Goal: Task Accomplishment & Management: Complete application form

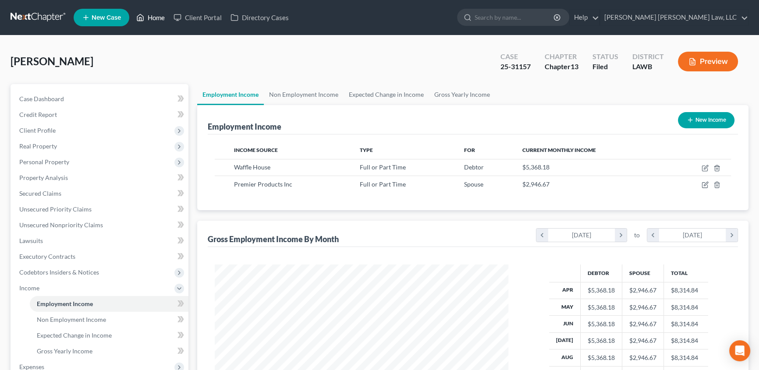
drag, startPoint x: 161, startPoint y: 18, endPoint x: 217, endPoint y: 95, distance: 95.2
click at [160, 18] on link "Home" at bounding box center [150, 18] width 37 height 16
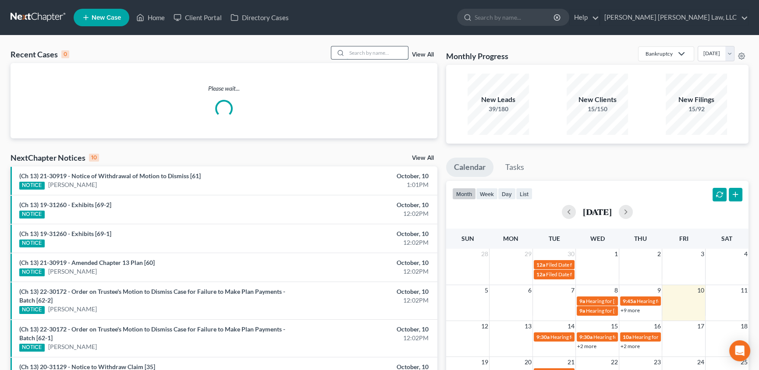
click at [372, 55] on input "search" at bounding box center [376, 52] width 61 height 13
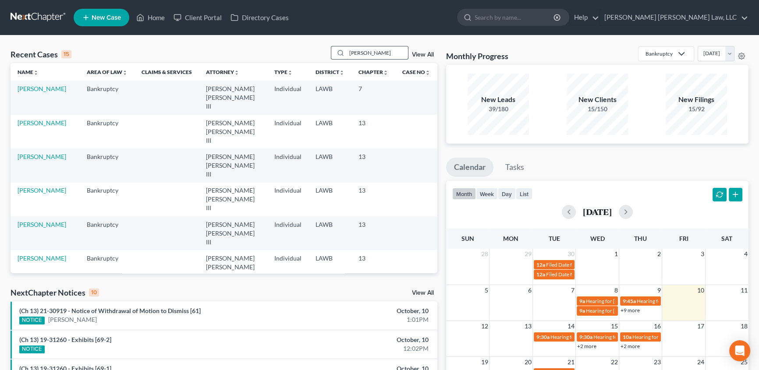
type input "[PERSON_NAME]"
click at [32, 87] on link "[PERSON_NAME]" at bounding box center [42, 88] width 49 height 7
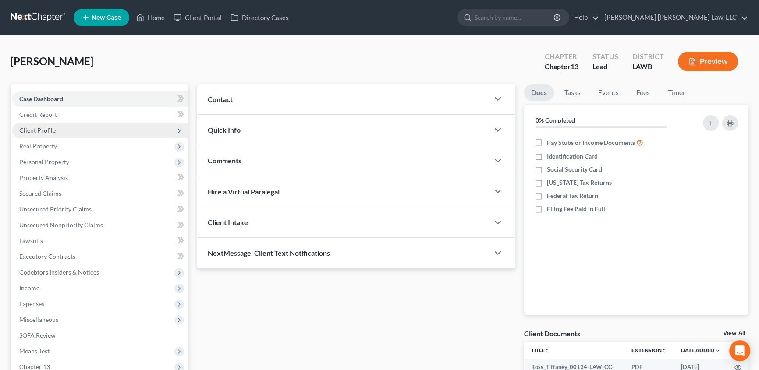
click at [33, 127] on span "Client Profile" at bounding box center [37, 130] width 36 height 7
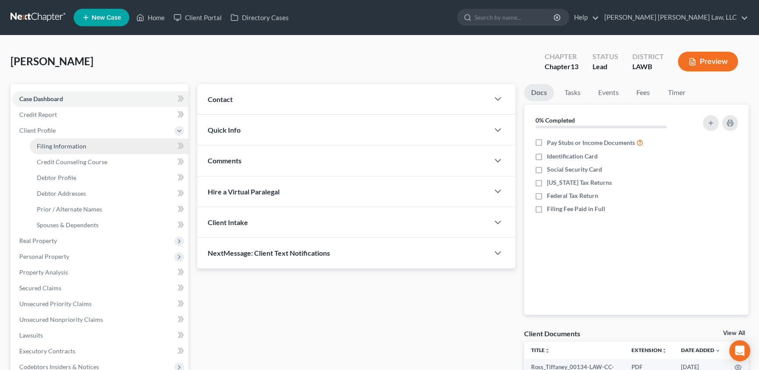
click at [49, 145] on span "Filing Information" at bounding box center [61, 145] width 49 height 7
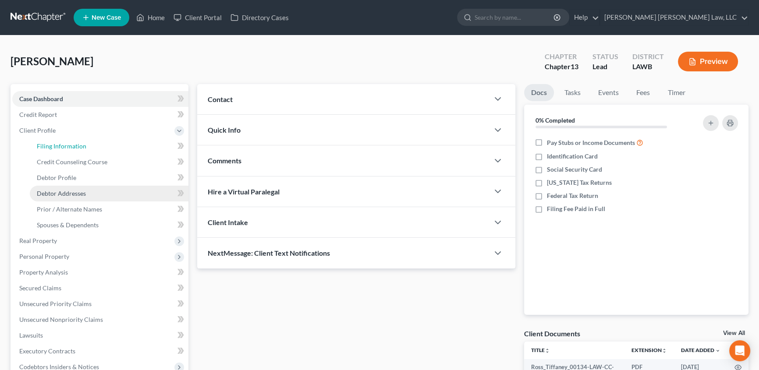
select select "1"
select select "0"
select select "3"
select select "19"
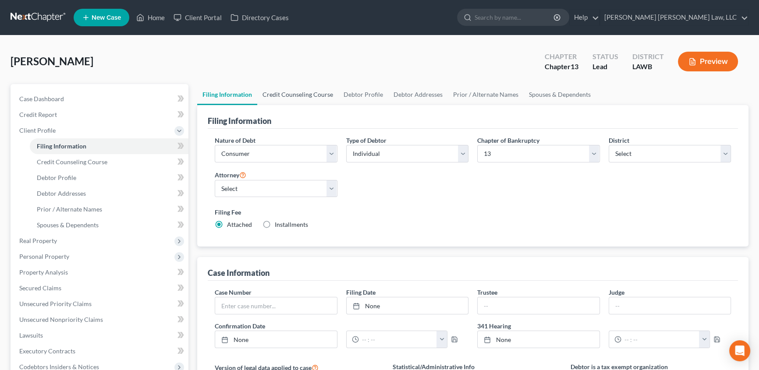
click at [285, 92] on link "Credit Counseling Course" at bounding box center [297, 94] width 81 height 21
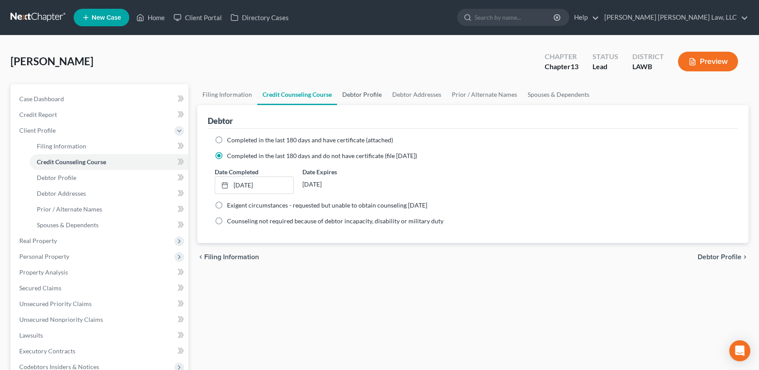
click at [353, 96] on link "Debtor Profile" at bounding box center [362, 94] width 50 height 21
select select "1"
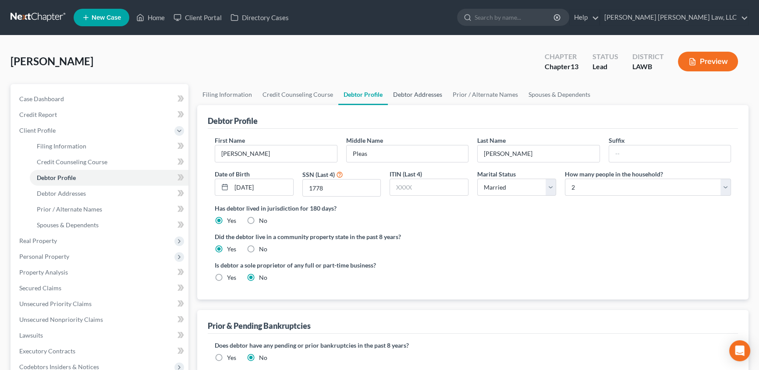
click at [410, 92] on link "Debtor Addresses" at bounding box center [418, 94] width 60 height 21
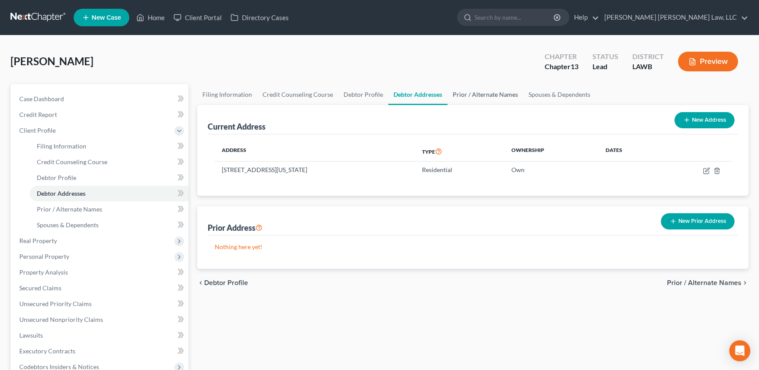
click at [476, 93] on link "Prior / Alternate Names" at bounding box center [485, 94] width 76 height 21
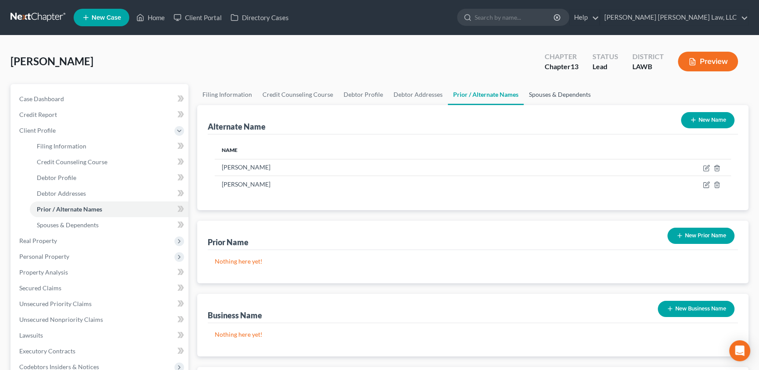
drag, startPoint x: 568, startPoint y: 94, endPoint x: 525, endPoint y: 112, distance: 46.8
click at [568, 94] on link "Spouses & Dependents" at bounding box center [559, 94] width 72 height 21
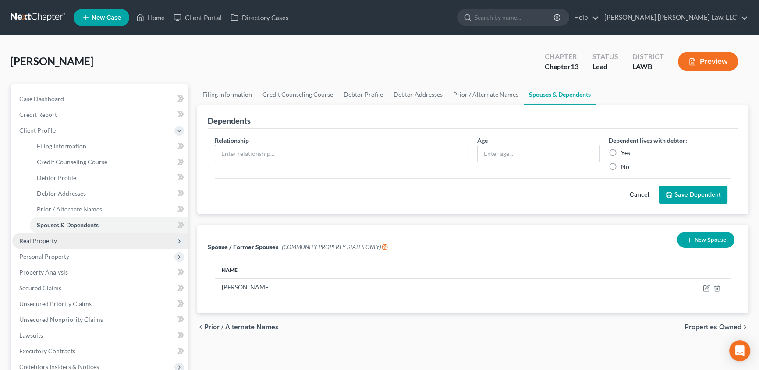
click at [38, 240] on span "Real Property" at bounding box center [38, 240] width 38 height 7
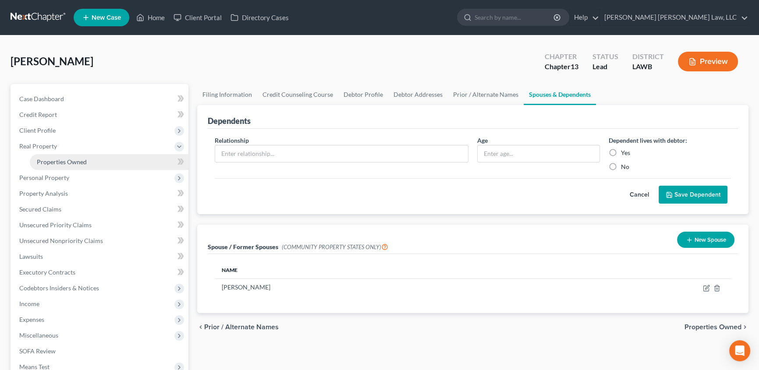
click at [62, 156] on link "Properties Owned" at bounding box center [109, 162] width 159 height 16
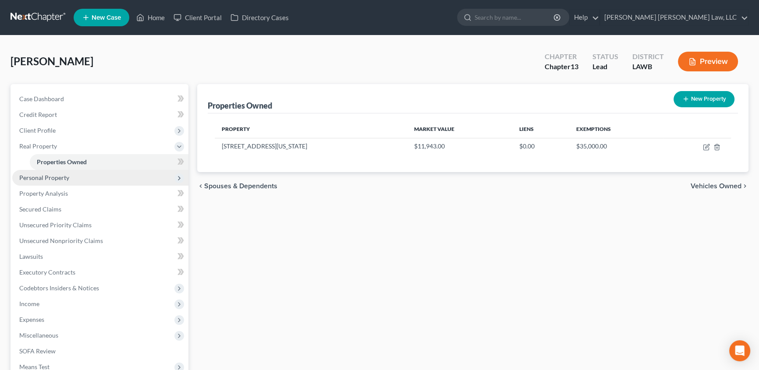
click at [48, 178] on span "Personal Property" at bounding box center [44, 177] width 50 height 7
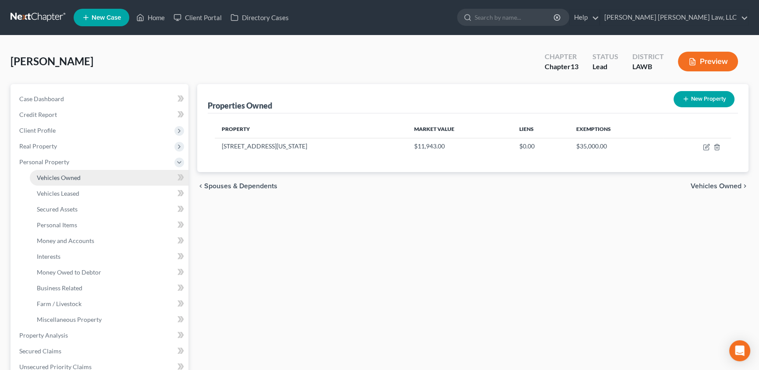
click at [76, 175] on span "Vehicles Owned" at bounding box center [59, 177] width 44 height 7
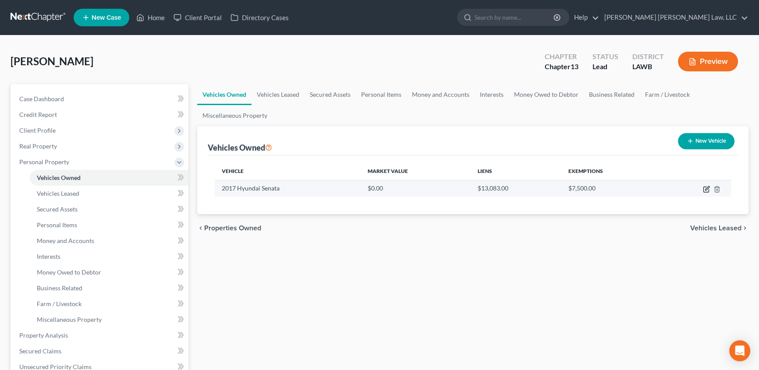
click at [706, 186] on icon "button" at bounding box center [705, 189] width 7 height 7
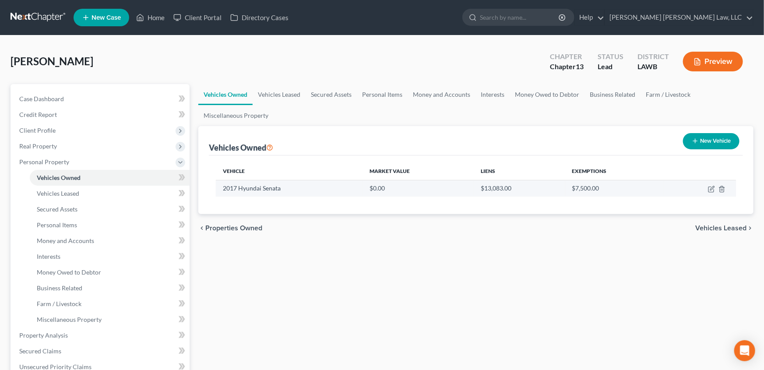
select select "0"
select select "9"
select select "2"
select select "0"
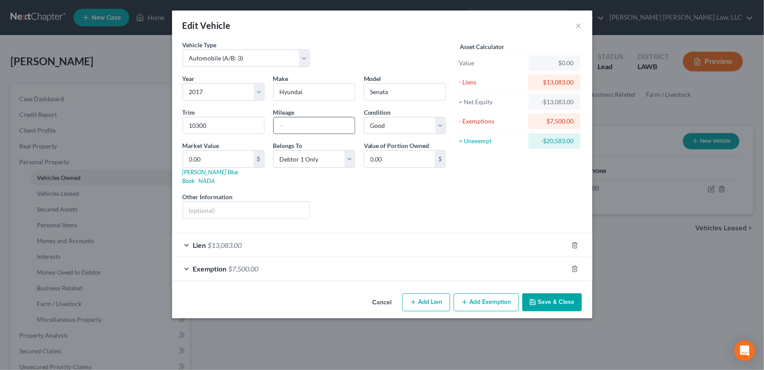
click at [291, 130] on input "text" at bounding box center [314, 125] width 81 height 17
type input "101402"
click at [203, 159] on input "0.00" at bounding box center [218, 159] width 71 height 17
type input "1"
type input "1.00"
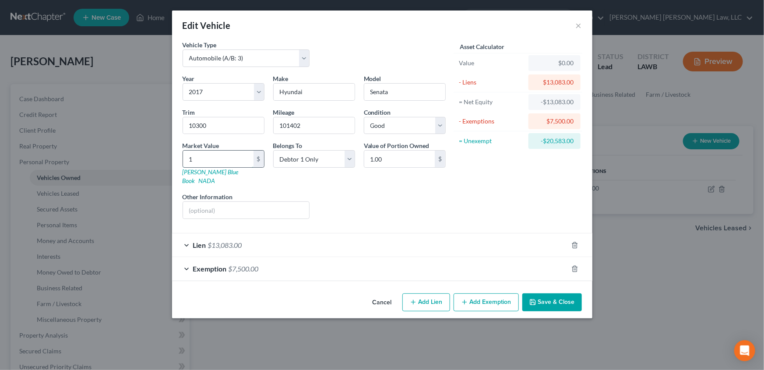
type input "10"
type input "10.00"
type input "103"
type input "103.00"
type input "1030"
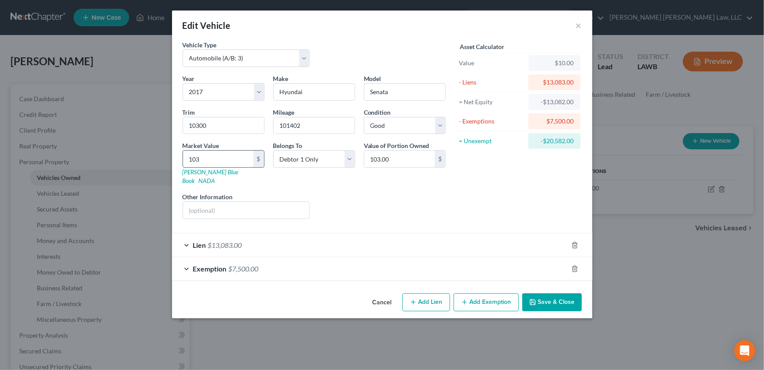
type input "1,030.00"
type input "1,0300"
type input "10,300.00"
type input "10,300"
click at [211, 128] on input "10300" at bounding box center [223, 125] width 81 height 17
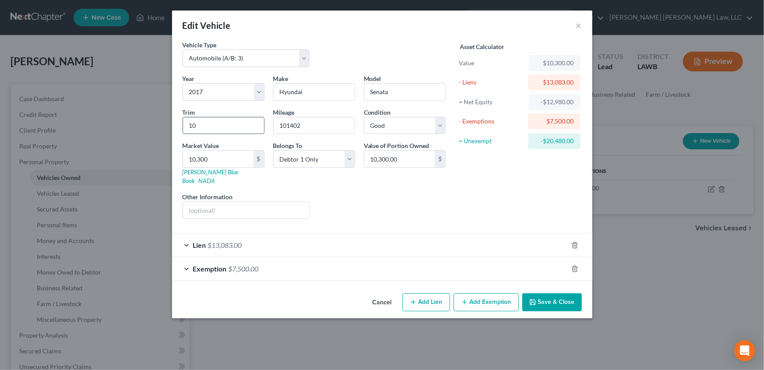
type input "1"
click at [553, 293] on button "Save & Close" at bounding box center [552, 302] width 60 height 18
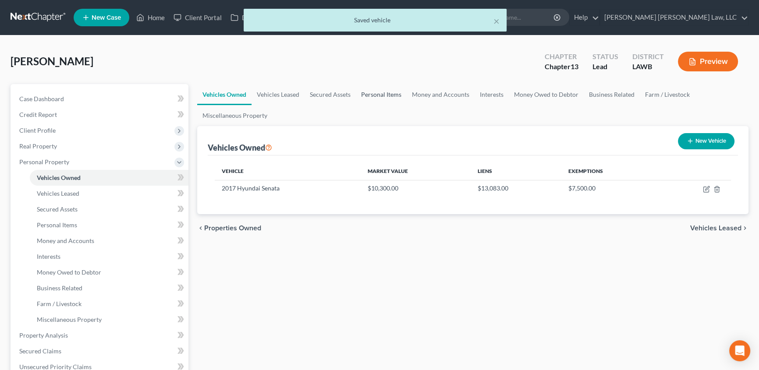
click at [378, 95] on link "Personal Items" at bounding box center [381, 94] width 51 height 21
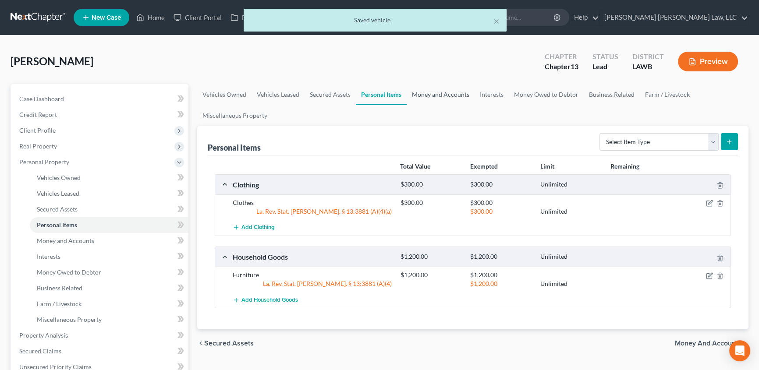
click at [445, 92] on link "Money and Accounts" at bounding box center [440, 94] width 68 height 21
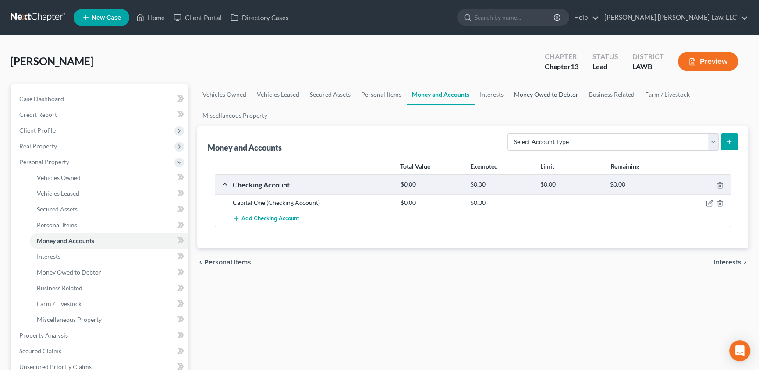
click at [549, 95] on link "Money Owed to Debtor" at bounding box center [545, 94] width 75 height 21
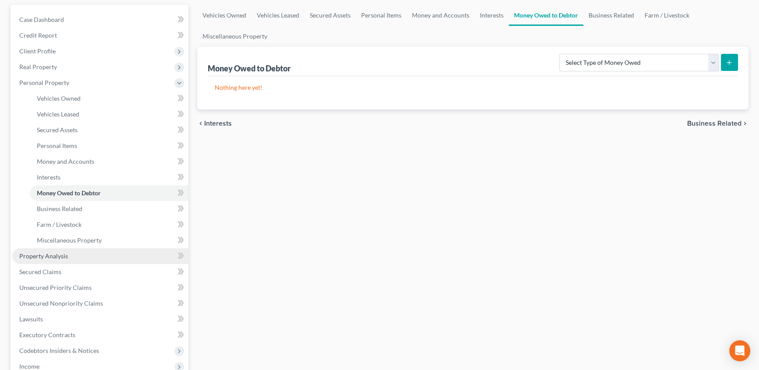
click at [53, 252] on span "Property Analysis" at bounding box center [43, 255] width 49 height 7
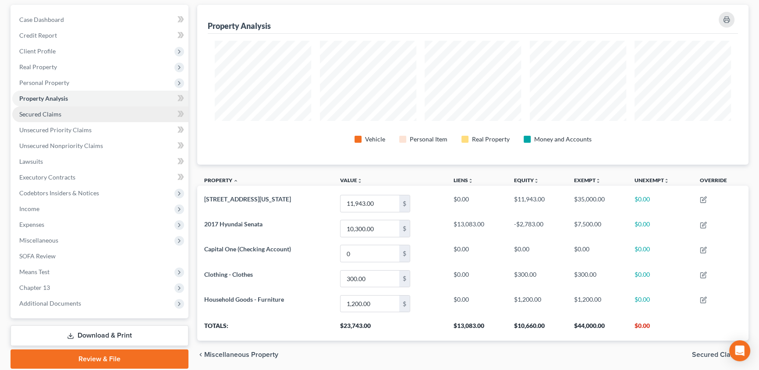
click at [30, 110] on span "Secured Claims" at bounding box center [40, 113] width 42 height 7
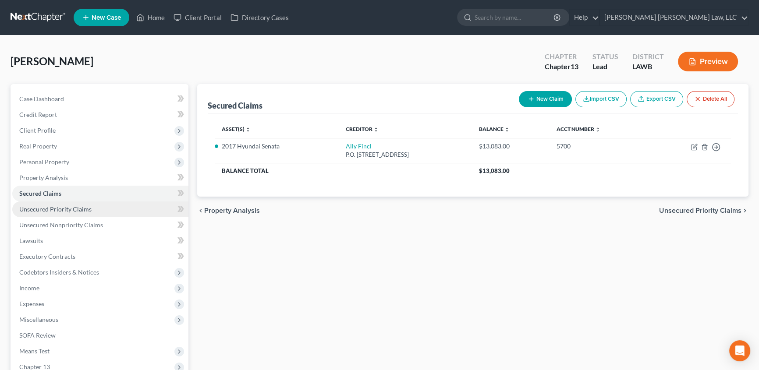
click at [63, 205] on span "Unsecured Priority Claims" at bounding box center [55, 208] width 72 height 7
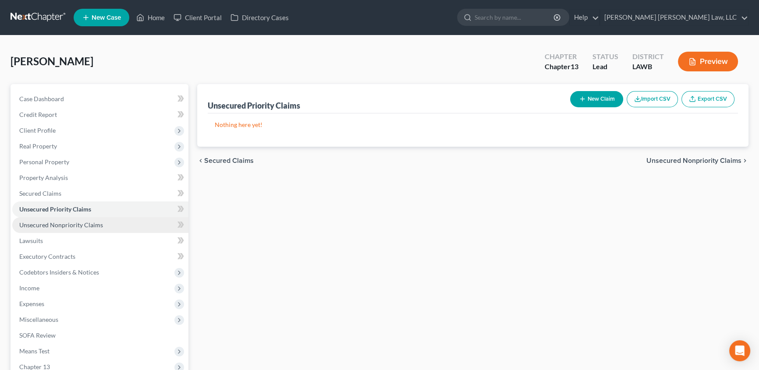
click at [51, 223] on span "Unsecured Nonpriority Claims" at bounding box center [61, 224] width 84 height 7
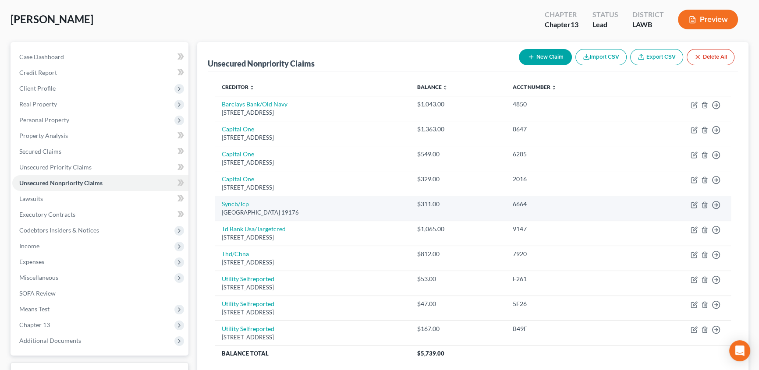
scroll to position [79, 0]
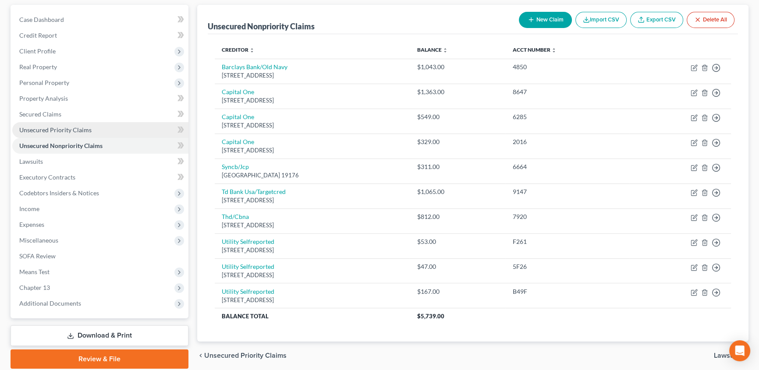
click at [32, 131] on span "Unsecured Priority Claims" at bounding box center [55, 129] width 72 height 7
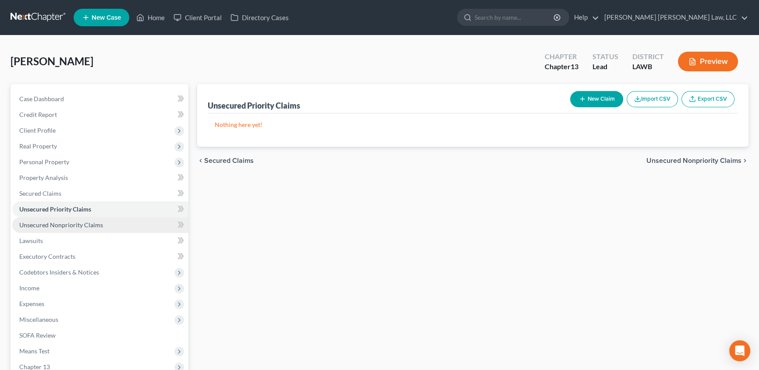
click at [70, 223] on span "Unsecured Nonpriority Claims" at bounding box center [61, 224] width 84 height 7
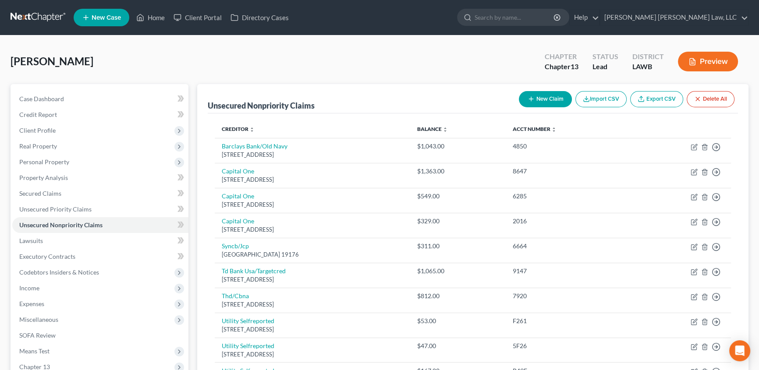
click at [535, 97] on button "New Claim" at bounding box center [545, 99] width 53 height 16
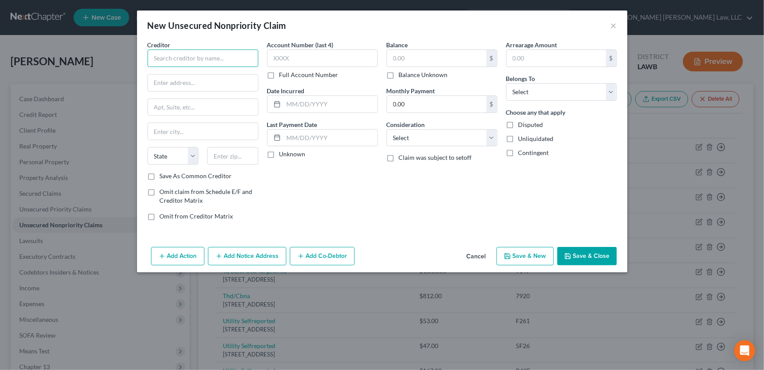
click at [187, 59] on input "text" at bounding box center [203, 58] width 111 height 18
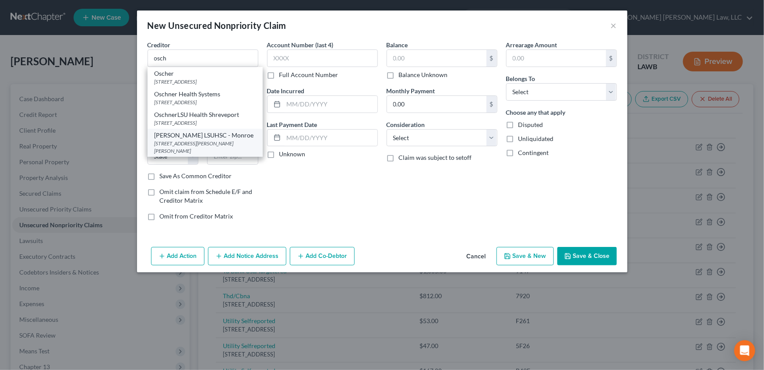
click at [173, 141] on div "[STREET_ADDRESS][PERSON_NAME][PERSON_NAME]" at bounding box center [205, 147] width 101 height 15
type input "[PERSON_NAME] LSUHSC - Monroe"
type input "[STREET_ADDRESS][PERSON_NAME]"
type input "Monroe"
select select "19"
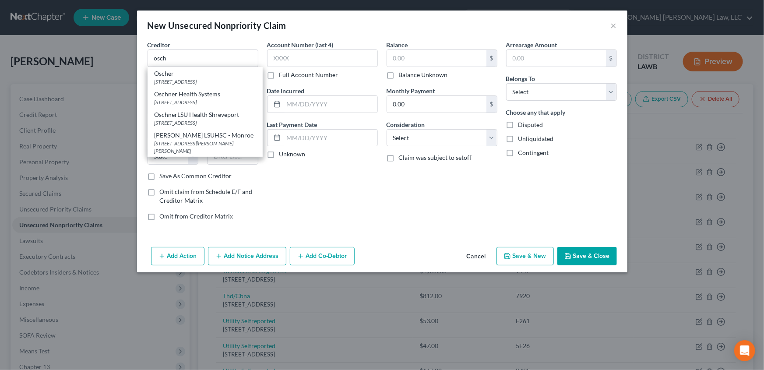
type input "71202"
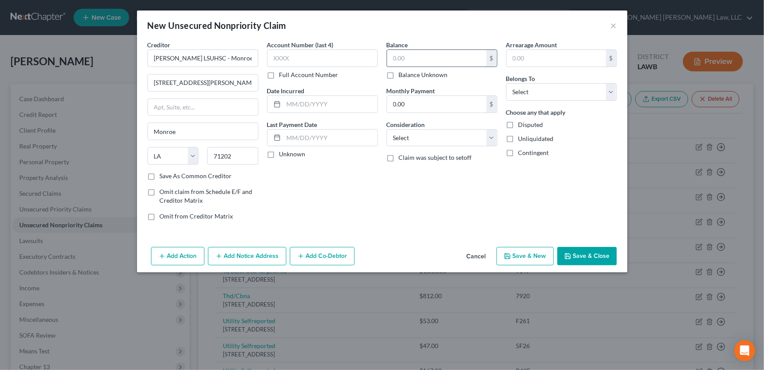
click at [410, 58] on input "text" at bounding box center [436, 58] width 99 height 17
type input "214.91"
click at [404, 137] on select "Select Cable / Satellite Services Collection Agency Credit Card Debt Debt Couns…" at bounding box center [442, 138] width 111 height 18
select select "9"
click at [387, 129] on select "Select Cable / Satellite Services Collection Agency Credit Card Debt Debt Couns…" at bounding box center [442, 138] width 111 height 18
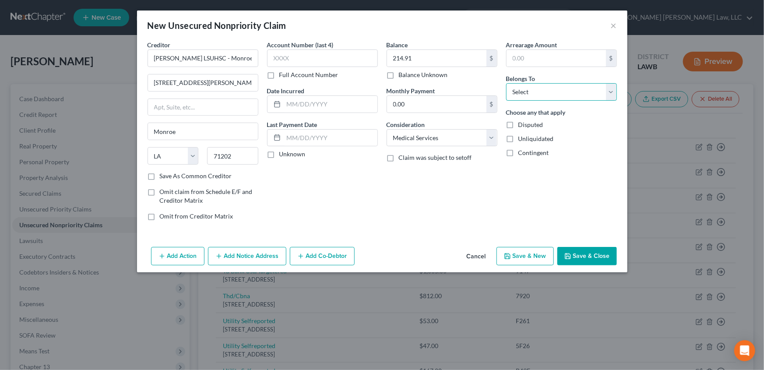
click at [512, 86] on select "Select Debtor 1 Only Debtor 2 Only Debtor 1 And Debtor 2 Only At Least One Of T…" at bounding box center [561, 92] width 111 height 18
select select "0"
click at [506, 83] on select "Select Debtor 1 Only Debtor 2 Only Debtor 1 And Debtor 2 Only At Least One Of T…" at bounding box center [561, 92] width 111 height 18
click at [586, 254] on button "Save & Close" at bounding box center [587, 256] width 60 height 18
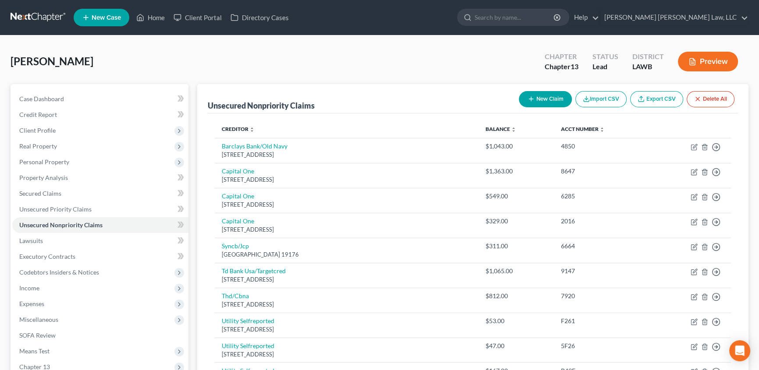
click at [539, 99] on button "New Claim" at bounding box center [545, 99] width 53 height 16
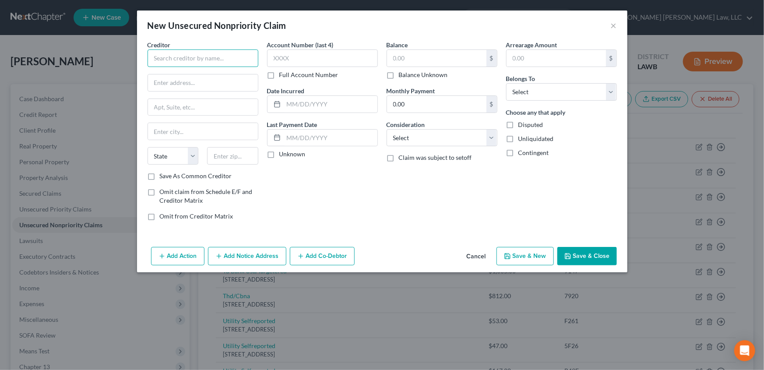
click at [192, 61] on input "text" at bounding box center [203, 58] width 111 height 18
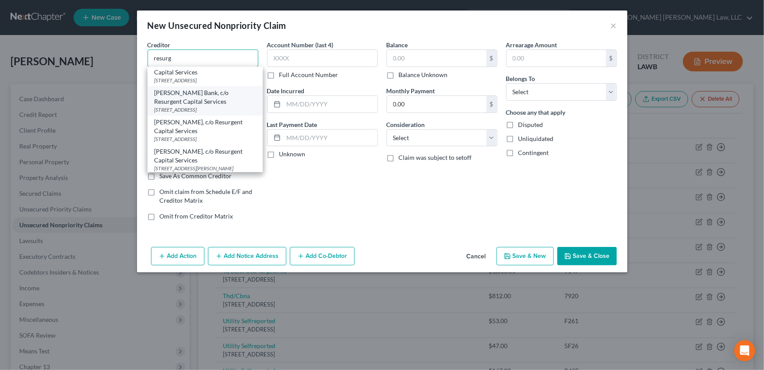
scroll to position [79, 0]
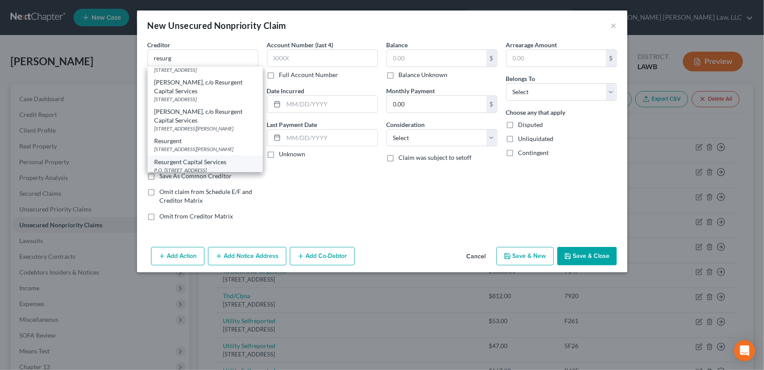
click at [189, 163] on div "Resurgent Capital Services" at bounding box center [205, 162] width 101 height 9
type input "Resurgent Capital Services"
type input "P.O. Box 10497"
type input "[GEOGRAPHIC_DATA]"
select select "42"
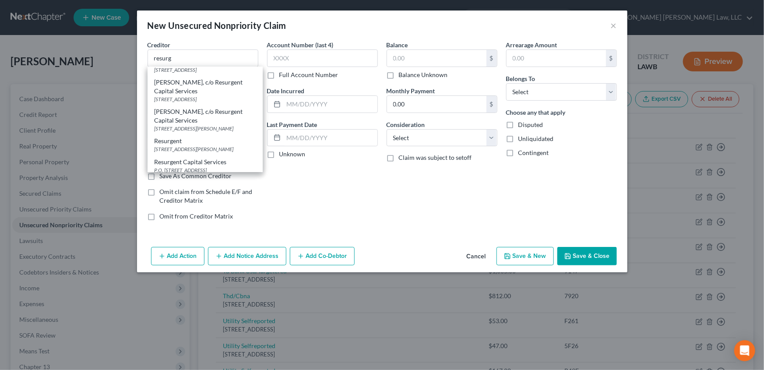
type input "29603"
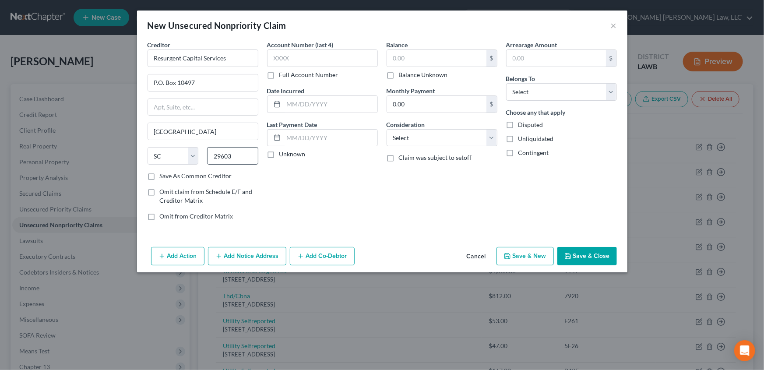
scroll to position [0, 0]
click at [407, 55] on input "text" at bounding box center [436, 58] width 99 height 17
type input "460.00"
click at [394, 141] on select "Select Cable / Satellite Services Collection Agency Credit Card Debt Debt Couns…" at bounding box center [442, 138] width 111 height 18
select select "1"
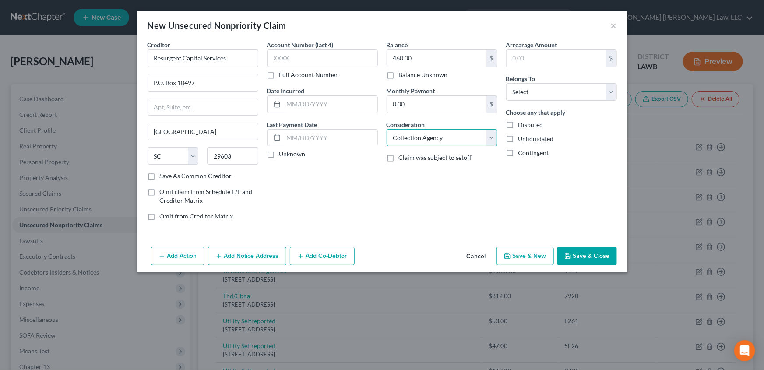
click at [387, 129] on select "Select Cable / Satellite Services Collection Agency Credit Card Debt Debt Couns…" at bounding box center [442, 138] width 111 height 18
click at [523, 95] on select "Select Debtor 1 Only Debtor 2 Only Debtor 1 And Debtor 2 Only At Least One Of T…" at bounding box center [561, 92] width 111 height 18
select select "0"
click at [506, 83] on select "Select Debtor 1 Only Debtor 2 Only Debtor 1 And Debtor 2 Only At Least One Of T…" at bounding box center [561, 92] width 111 height 18
click at [586, 255] on button "Save & Close" at bounding box center [587, 256] width 60 height 18
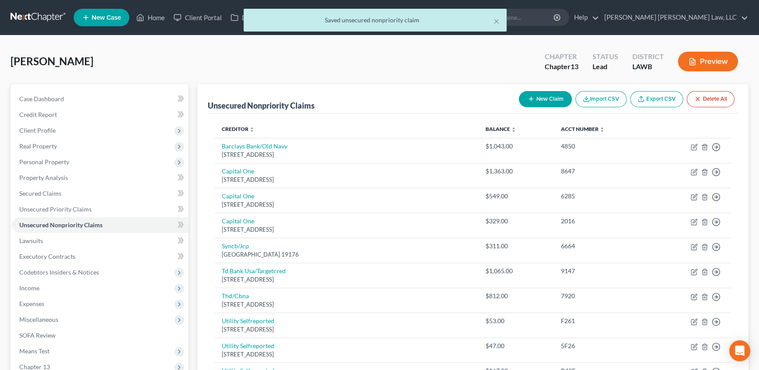
click at [547, 99] on button "New Claim" at bounding box center [545, 99] width 53 height 16
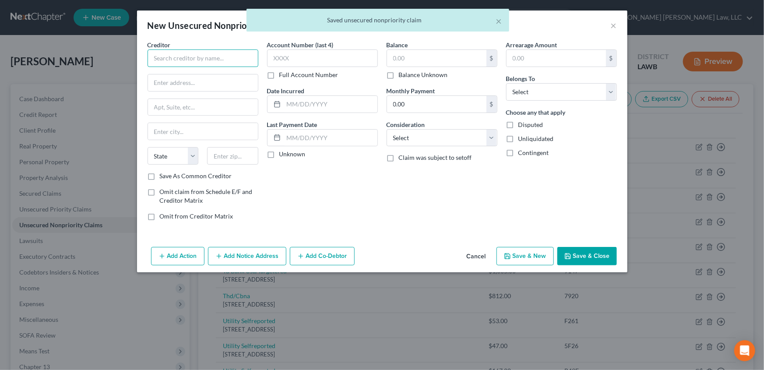
click at [226, 57] on input "text" at bounding box center [203, 58] width 111 height 18
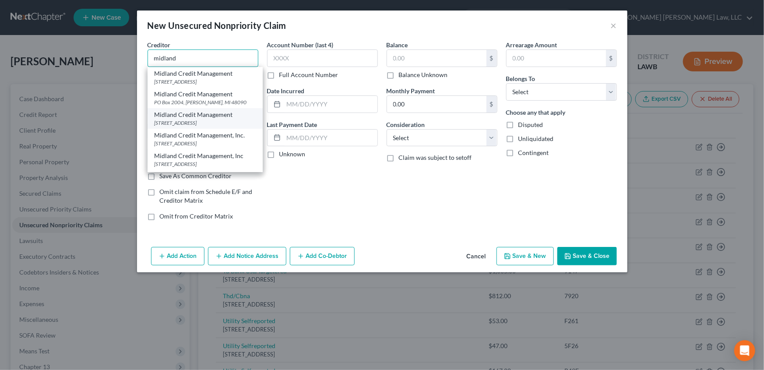
scroll to position [39, 0]
click at [176, 149] on div "[STREET_ADDRESS]" at bounding box center [205, 144] width 101 height 7
type input "Midland Credit Management, Inc."
type input "[STREET_ADDRESS]"
type input "[GEOGRAPHIC_DATA]"
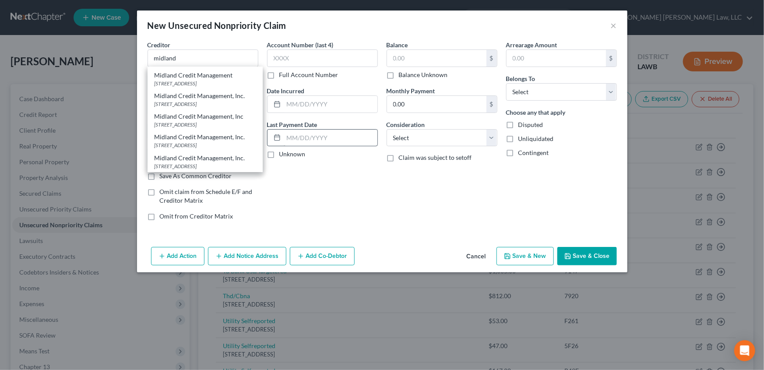
select select "4"
type input "92108"
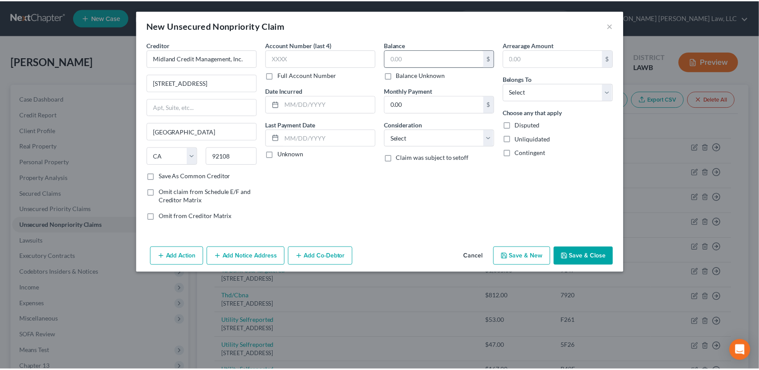
scroll to position [0, 0]
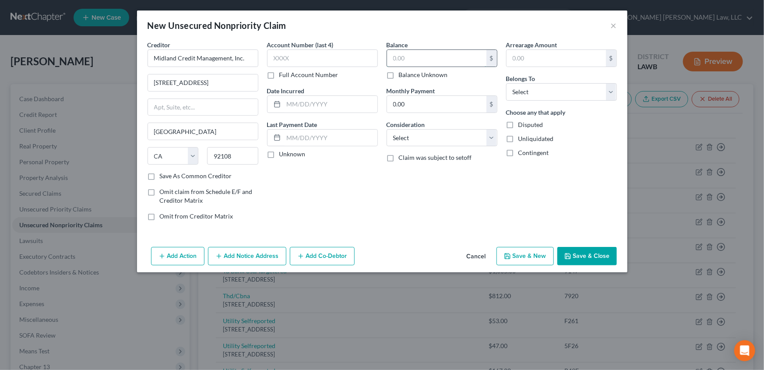
click at [430, 58] on input "text" at bounding box center [436, 58] width 99 height 17
type input "1,113.00"
click at [399, 140] on select "Select Cable / Satellite Services Collection Agency Credit Card Debt Debt Couns…" at bounding box center [442, 138] width 111 height 18
select select "1"
click at [387, 129] on select "Select Cable / Satellite Services Collection Agency Credit Card Debt Debt Couns…" at bounding box center [442, 138] width 111 height 18
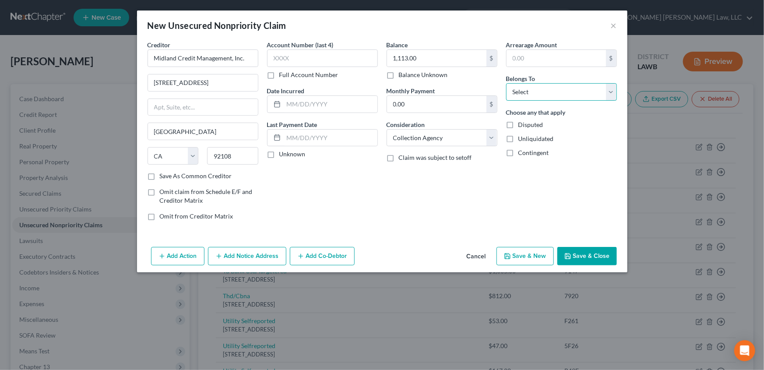
drag, startPoint x: 543, startPoint y: 92, endPoint x: 543, endPoint y: 99, distance: 7.0
click at [543, 92] on select "Select Debtor 1 Only Debtor 2 Only Debtor 1 And Debtor 2 Only At Least One Of T…" at bounding box center [561, 92] width 111 height 18
select select "0"
click at [506, 83] on select "Select Debtor 1 Only Debtor 2 Only Debtor 1 And Debtor 2 Only At Least One Of T…" at bounding box center [561, 92] width 111 height 18
click at [576, 256] on button "Save & Close" at bounding box center [587, 256] width 60 height 18
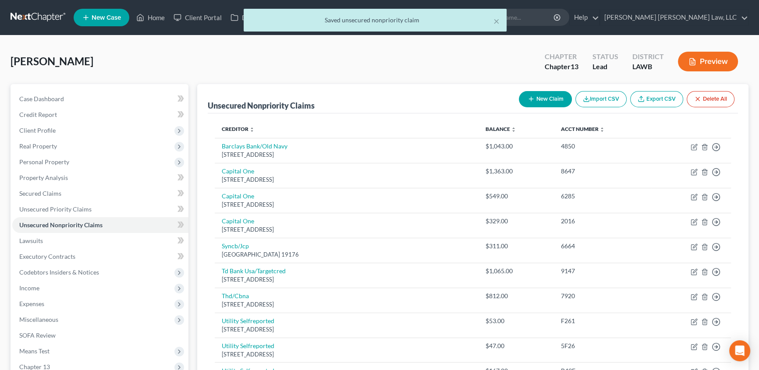
click at [541, 101] on button "New Claim" at bounding box center [545, 99] width 53 height 16
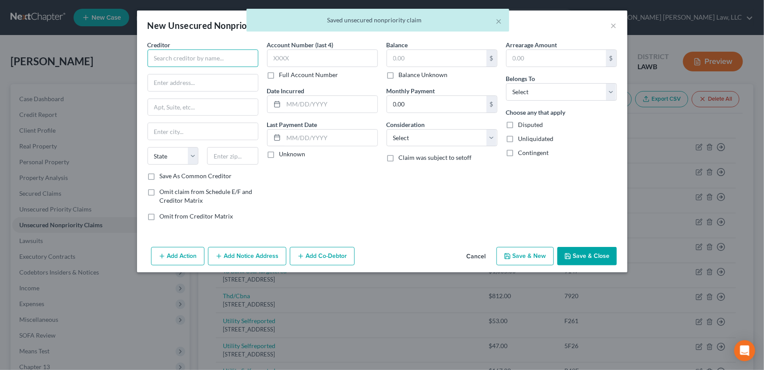
click at [183, 62] on input "text" at bounding box center [203, 58] width 111 height 18
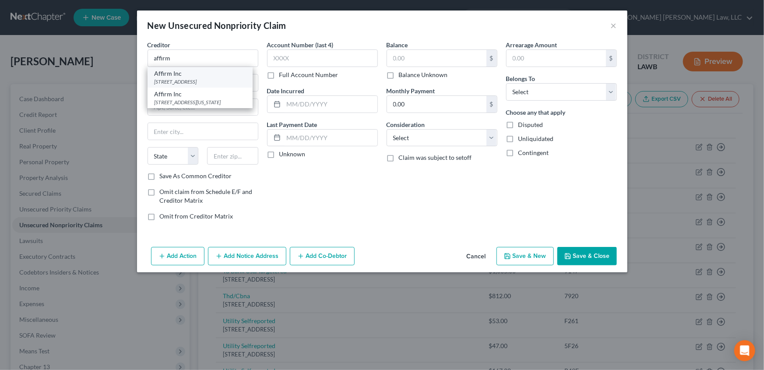
click at [182, 77] on div "Affirm Inc" at bounding box center [200, 73] width 91 height 9
type input "Affirm Inc"
type input "PO Box 10587"
type input "[GEOGRAPHIC_DATA]"
select select "42"
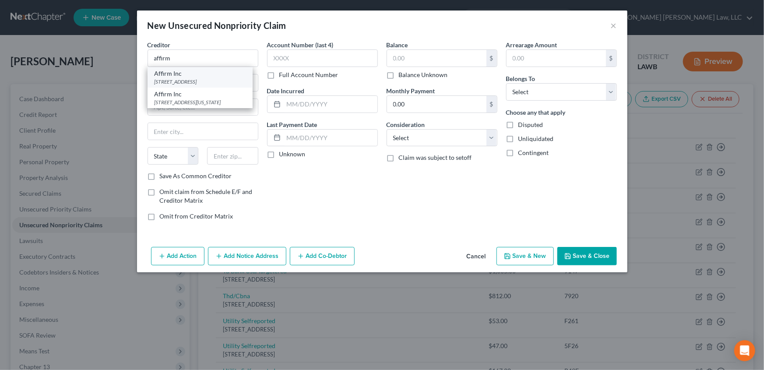
type input "29603"
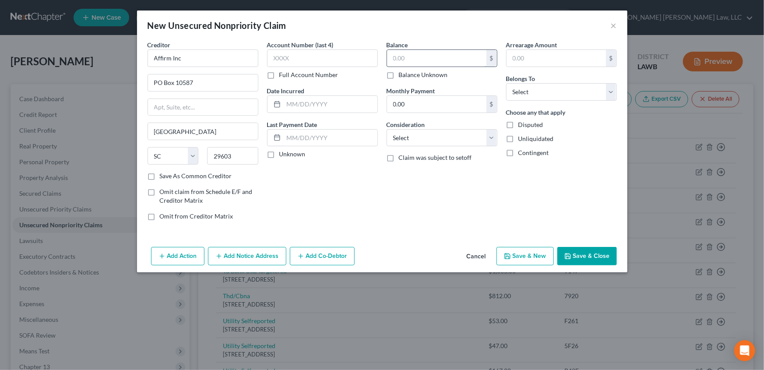
click at [417, 56] on input "text" at bounding box center [436, 58] width 99 height 17
type input "618.00"
click at [420, 138] on select "Select Cable / Satellite Services Collection Agency Credit Card Debt Debt Couns…" at bounding box center [442, 138] width 111 height 18
select select "1"
click at [387, 129] on select "Select Cable / Satellite Services Collection Agency Credit Card Debt Debt Couns…" at bounding box center [442, 138] width 111 height 18
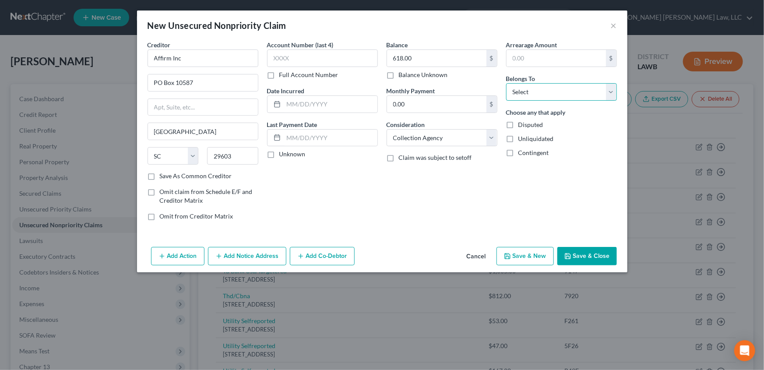
drag, startPoint x: 549, startPoint y: 92, endPoint x: 550, endPoint y: 100, distance: 7.9
click at [549, 92] on select "Select Debtor 1 Only Debtor 2 Only Debtor 1 And Debtor 2 Only At Least One Of T…" at bounding box center [561, 92] width 111 height 18
select select "0"
click at [506, 83] on select "Select Debtor 1 Only Debtor 2 Only Debtor 1 And Debtor 2 Only At Least One Of T…" at bounding box center [561, 92] width 111 height 18
click at [581, 251] on button "Save & Close" at bounding box center [587, 256] width 60 height 18
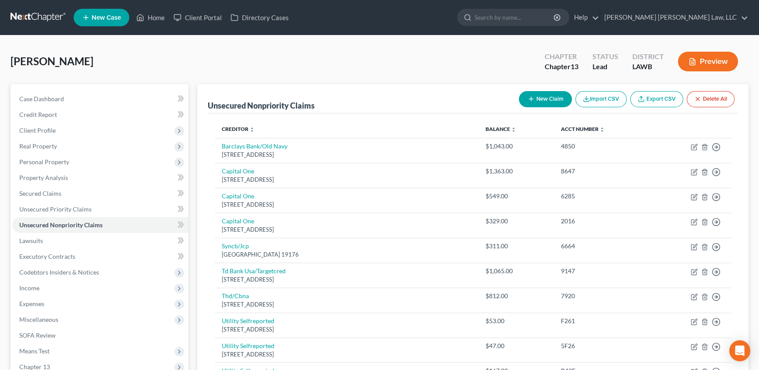
click at [549, 98] on button "New Claim" at bounding box center [545, 99] width 53 height 16
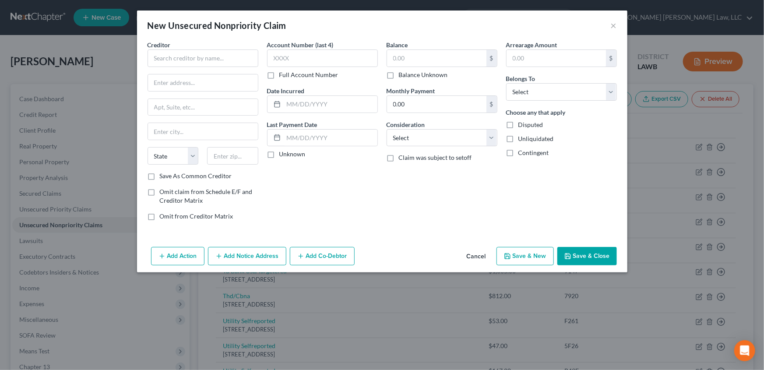
click at [480, 253] on button "Cancel" at bounding box center [476, 257] width 33 height 18
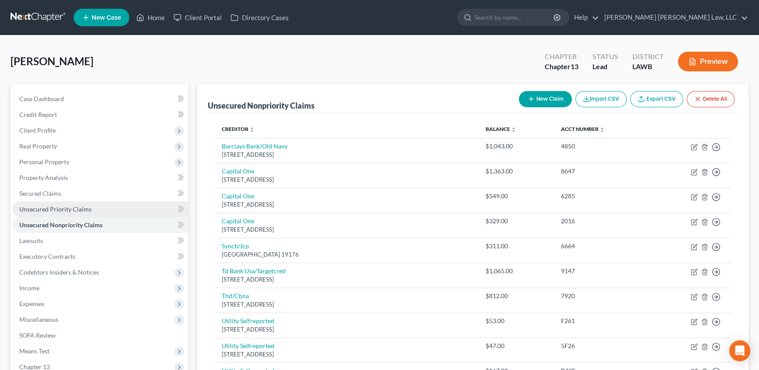
click at [60, 205] on span "Unsecured Priority Claims" at bounding box center [55, 208] width 72 height 7
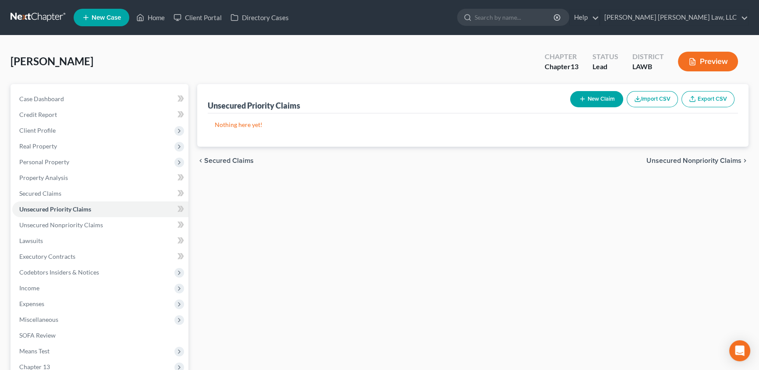
click at [582, 100] on icon "button" at bounding box center [582, 98] width 7 height 7
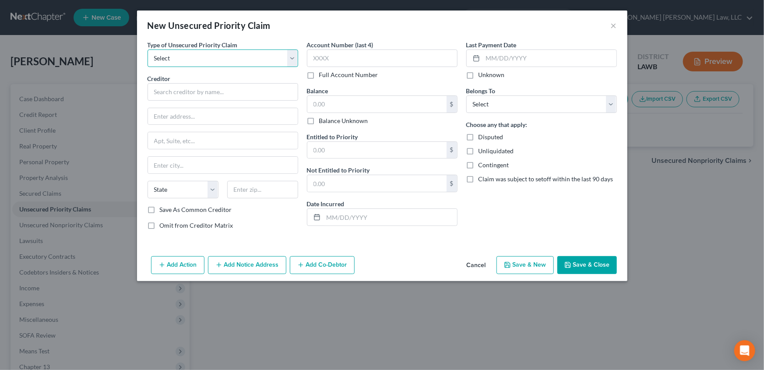
click at [223, 59] on select "Select Taxes & Other Government Units Domestic Support Obligations Extensions o…" at bounding box center [223, 58] width 151 height 18
select select "0"
click at [148, 49] on select "Select Taxes & Other Government Units Domestic Support Obligations Extensions o…" at bounding box center [223, 58] width 151 height 18
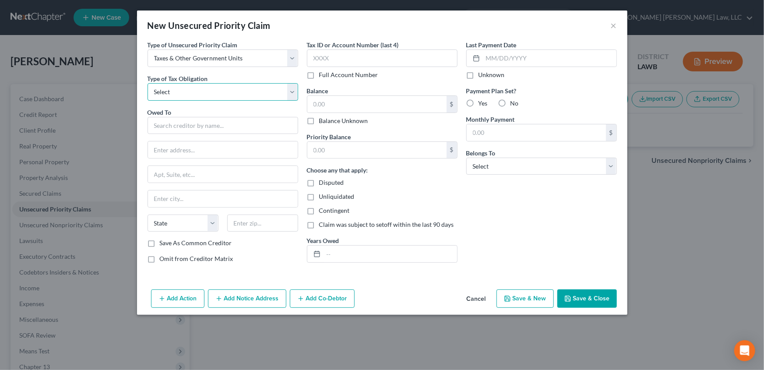
click at [194, 88] on select "Select Federal City State Franchise Tax Board Other" at bounding box center [223, 92] width 151 height 18
select select "2"
click at [148, 83] on select "Select Federal City State Franchise Tax Board Other" at bounding box center [223, 92] width 151 height 18
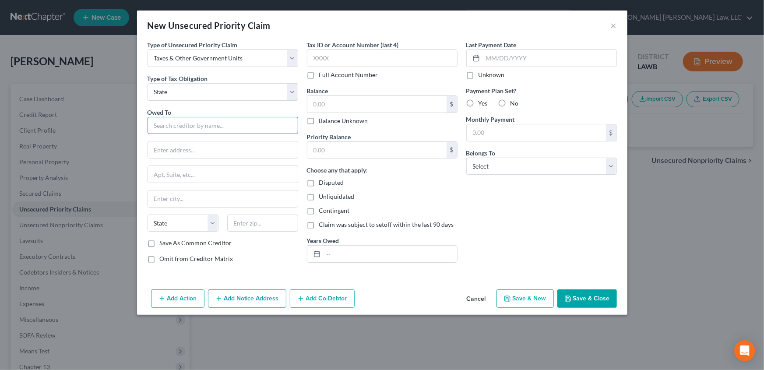
click at [186, 127] on input "text" at bounding box center [223, 126] width 151 height 18
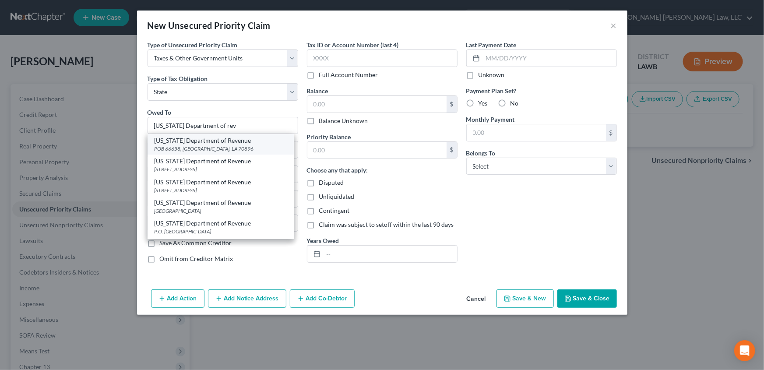
click at [184, 145] on div "POB 66658, [GEOGRAPHIC_DATA], LA 70896" at bounding box center [221, 148] width 132 height 7
type input "[US_STATE] Department of Revenue"
type input "POB 66658"
type input "Baton Rouge"
select select "19"
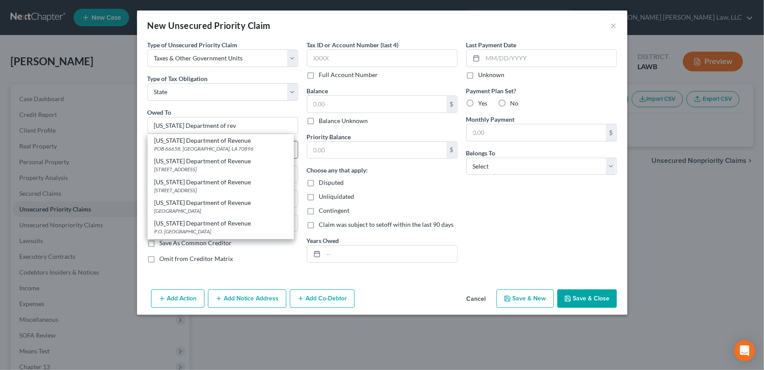
type input "70896"
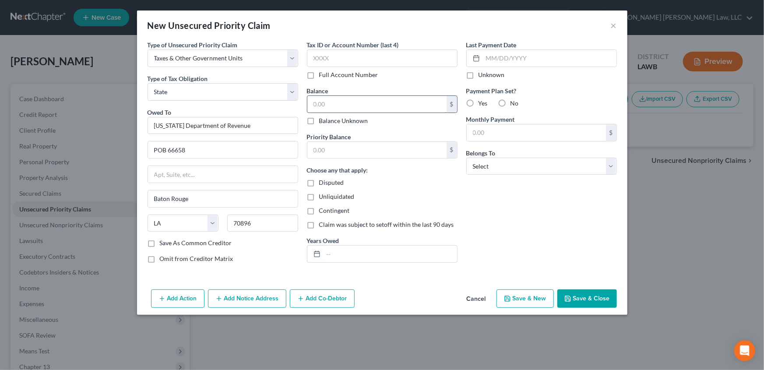
click at [346, 99] on input "text" at bounding box center [376, 104] width 139 height 17
type input "513.00"
click at [328, 149] on input "text" at bounding box center [376, 150] width 139 height 17
type input "513.00"
click at [484, 166] on select "Select Debtor 1 Only Debtor 2 Only Debtor 1 And Debtor 2 Only At Least One Of T…" at bounding box center [541, 167] width 151 height 18
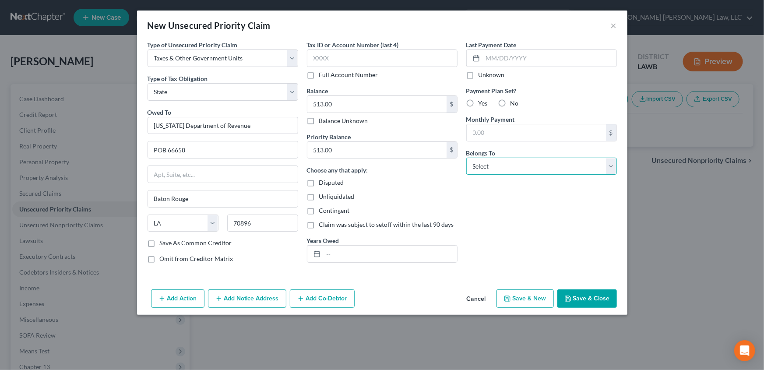
select select "0"
click at [466, 158] on select "Select Debtor 1 Only Debtor 2 Only Debtor 1 And Debtor 2 Only At Least One Of T…" at bounding box center [541, 167] width 151 height 18
click at [581, 302] on button "Save & Close" at bounding box center [587, 298] width 60 height 18
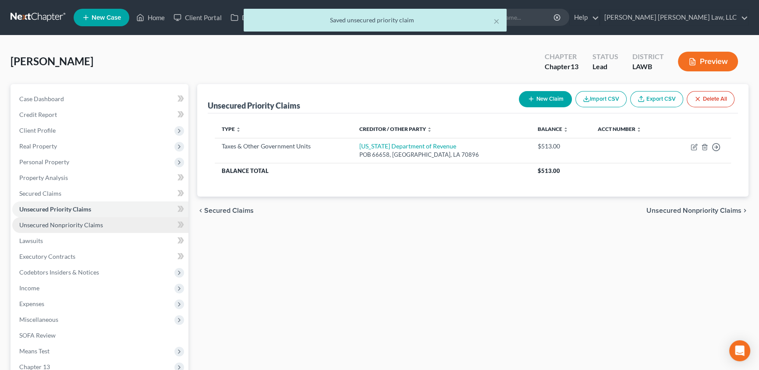
click at [68, 227] on span "Unsecured Nonpriority Claims" at bounding box center [61, 224] width 84 height 7
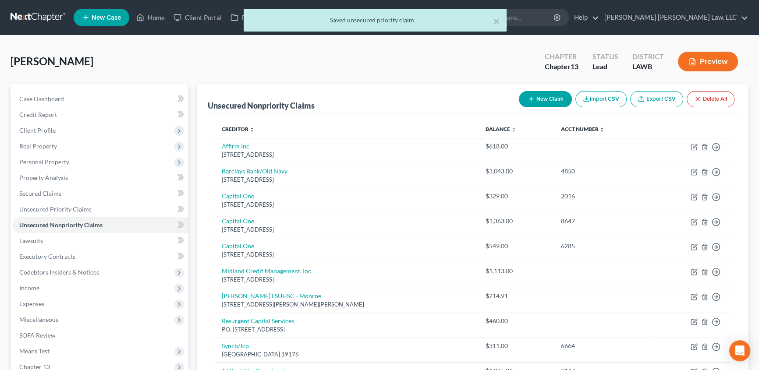
click at [542, 97] on button "New Claim" at bounding box center [545, 99] width 53 height 16
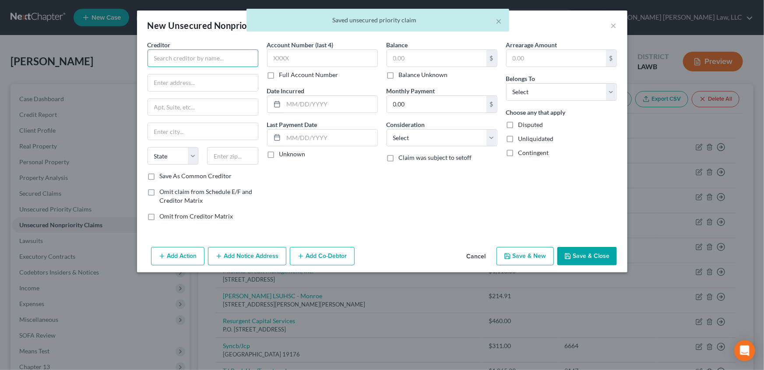
click at [193, 53] on input "text" at bounding box center [203, 58] width 111 height 18
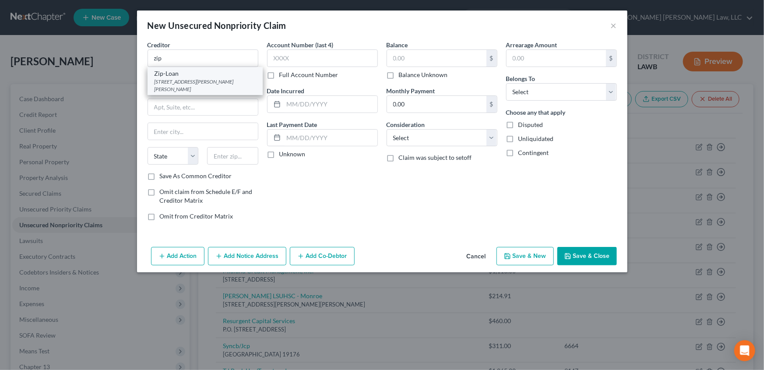
click at [180, 83] on div "[STREET_ADDRESS][PERSON_NAME][PERSON_NAME]" at bounding box center [205, 85] width 101 height 15
type input "Zip-Loan"
type input "[STREET_ADDRESS][PERSON_NAME][PERSON_NAME]"
type input "[PERSON_NAME]"
select select "28"
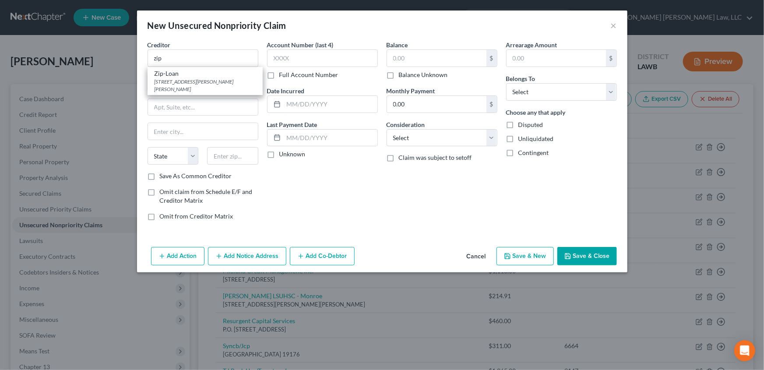
type input "28105"
click at [415, 60] on input "text" at bounding box center [436, 58] width 99 height 17
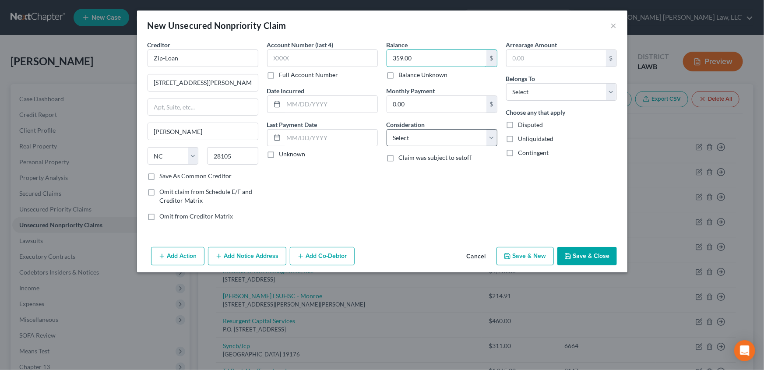
type input "359.00"
click at [405, 136] on select "Select Cable / Satellite Services Collection Agency Credit Card Debt Debt Couns…" at bounding box center [442, 138] width 111 height 18
select select "10"
click at [387, 129] on select "Select Cable / Satellite Services Collection Agency Credit Card Debt Debt Couns…" at bounding box center [442, 138] width 111 height 18
click at [535, 92] on select "Select Debtor 1 Only Debtor 2 Only Debtor 1 And Debtor 2 Only At Least One Of T…" at bounding box center [561, 92] width 111 height 18
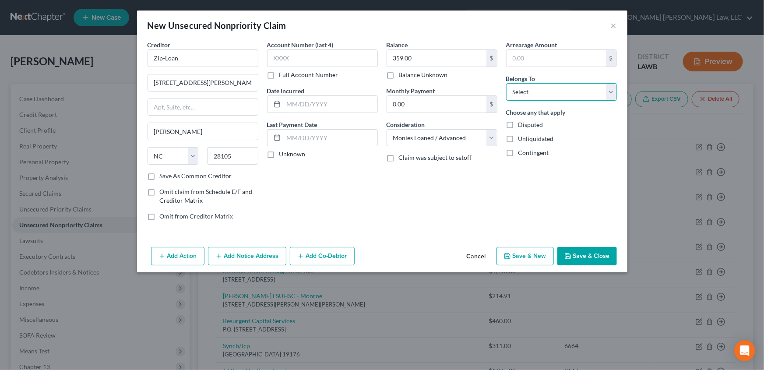
select select "0"
click at [506, 83] on select "Select Debtor 1 Only Debtor 2 Only Debtor 1 And Debtor 2 Only At Least One Of T…" at bounding box center [561, 92] width 111 height 18
click at [584, 260] on button "Save & Close" at bounding box center [587, 256] width 60 height 18
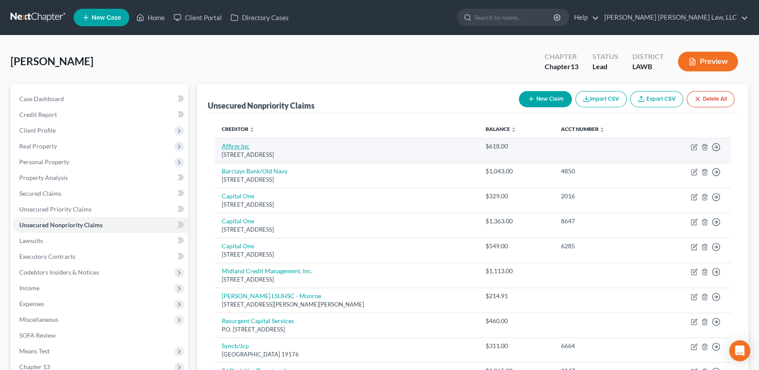
click at [243, 142] on link "Affirm Inc" at bounding box center [236, 145] width 28 height 7
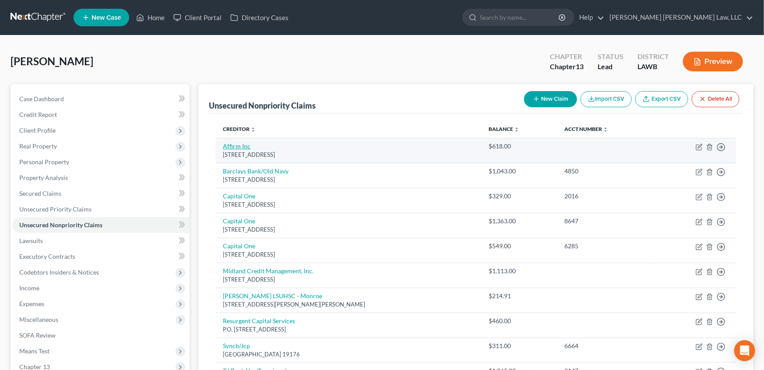
select select "42"
select select "1"
select select "0"
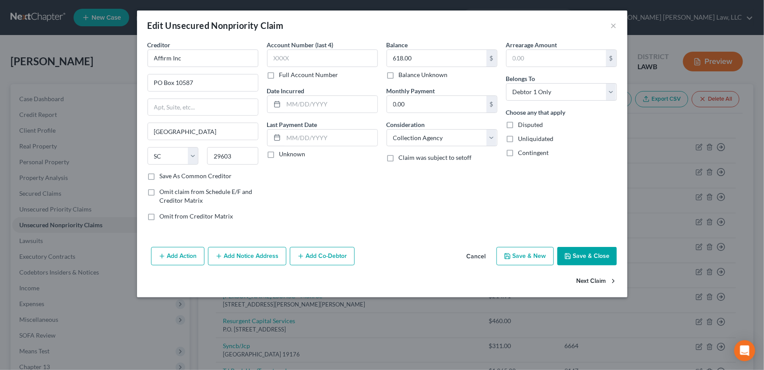
click at [594, 280] on button "Next Claim" at bounding box center [597, 281] width 40 height 18
select select "7"
select select "2"
select select "0"
click at [594, 280] on button "Next Claim" at bounding box center [597, 281] width 40 height 18
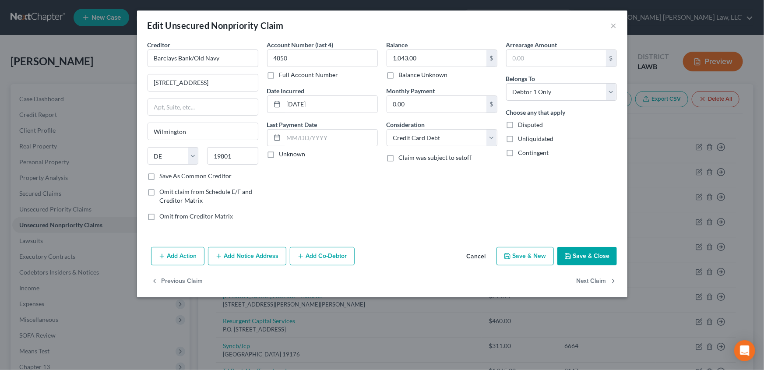
select select "46"
select select "2"
select select "0"
click at [594, 280] on button "Next Claim" at bounding box center [597, 281] width 40 height 18
select select "46"
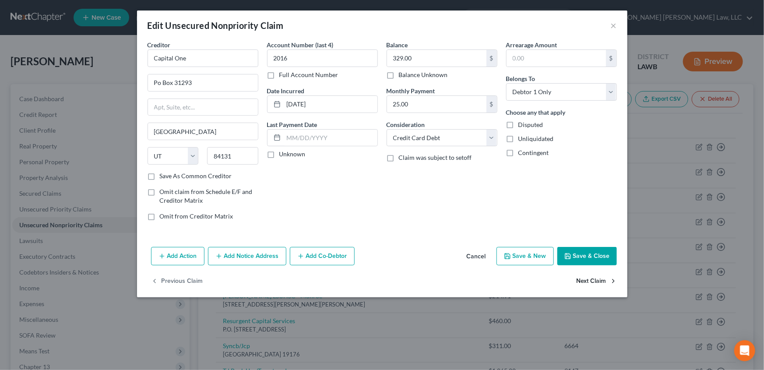
select select "2"
select select "0"
click at [173, 279] on button "Previous Claim" at bounding box center [177, 281] width 52 height 18
select select "46"
select select "2"
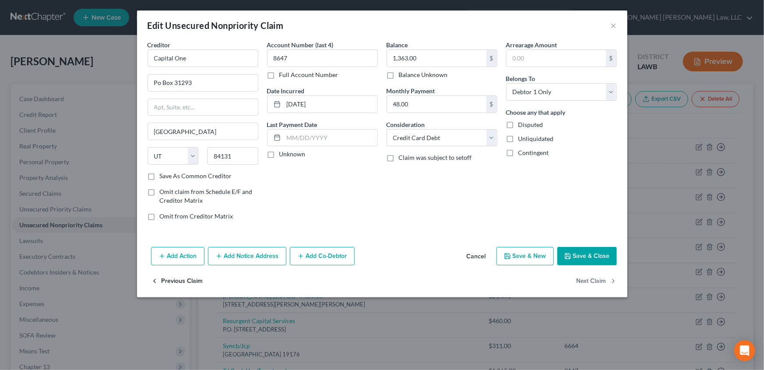
select select "0"
click at [615, 21] on button "×" at bounding box center [614, 25] width 6 height 11
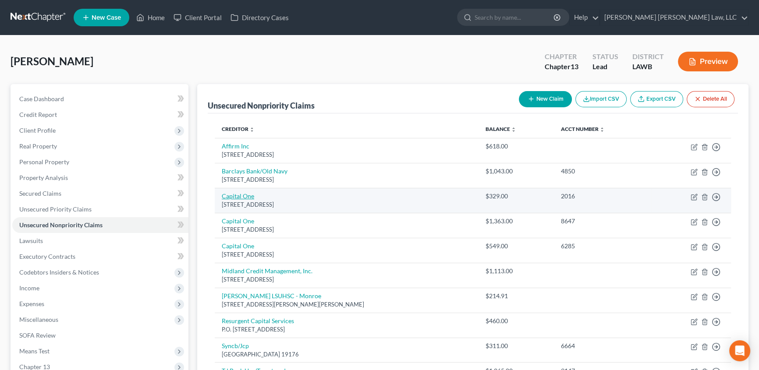
click at [243, 194] on link "Capital One" at bounding box center [238, 195] width 32 height 7
select select "46"
select select "2"
select select "0"
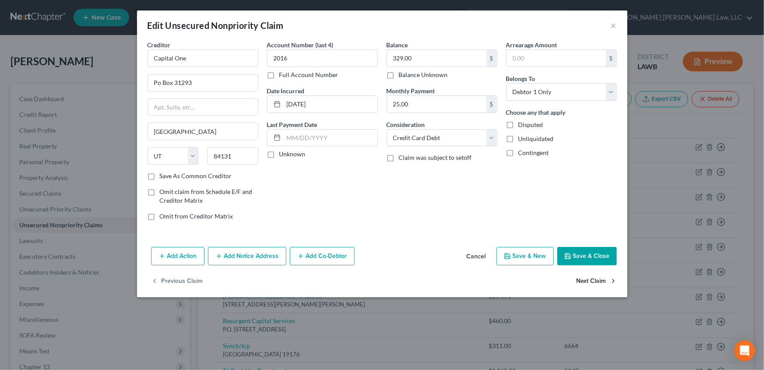
click at [584, 279] on button "Next Claim" at bounding box center [597, 281] width 40 height 18
select select "46"
select select "2"
select select "0"
click at [160, 216] on label "Omit from Creditor Matrix" at bounding box center [197, 216] width 74 height 9
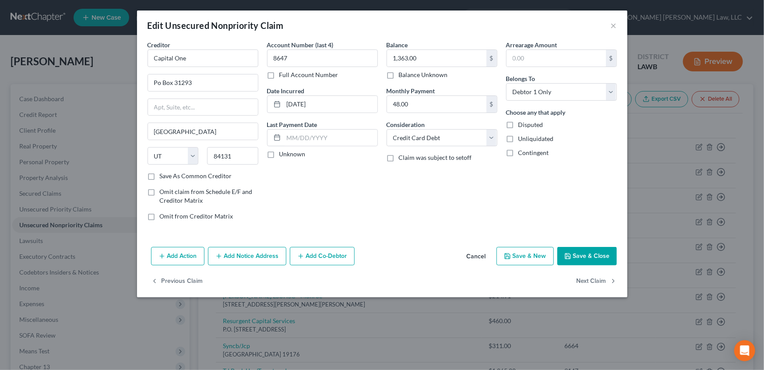
click at [163, 216] on input "Omit from Creditor Matrix" at bounding box center [166, 215] width 6 height 6
checkbox input "true"
click at [599, 279] on button "Next Claim" at bounding box center [597, 281] width 40 height 18
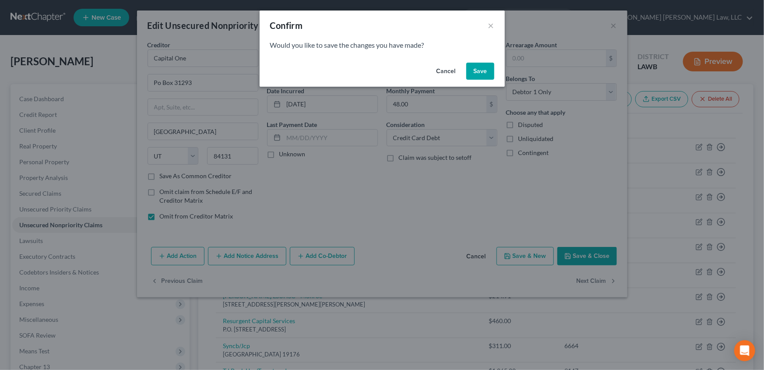
click at [474, 70] on button "Save" at bounding box center [480, 72] width 28 height 18
select select "46"
select select "0"
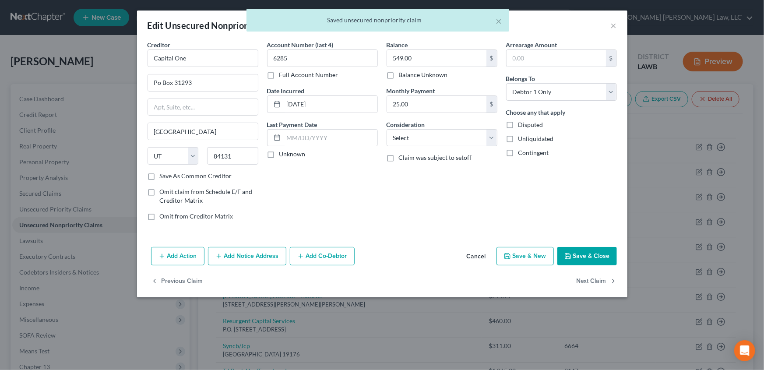
click at [160, 218] on label "Omit from Creditor Matrix" at bounding box center [197, 216] width 74 height 9
click at [163, 218] on input "Omit from Creditor Matrix" at bounding box center [166, 215] width 6 height 6
checkbox input "true"
click at [597, 259] on button "Save & Close" at bounding box center [587, 256] width 60 height 18
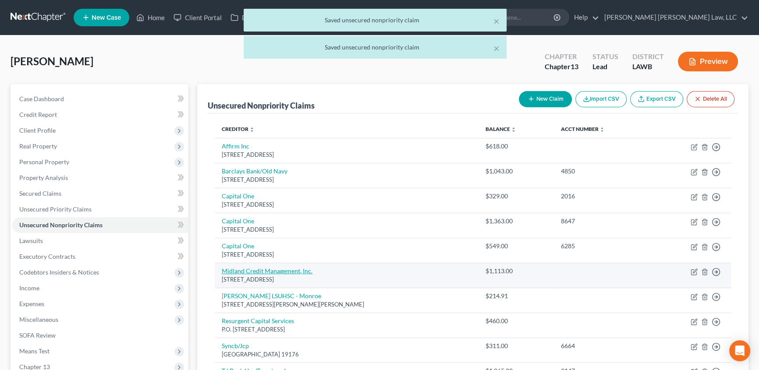
click at [251, 270] on link "Midland Credit Management, Inc." at bounding box center [267, 270] width 91 height 7
select select "4"
select select "1"
select select "0"
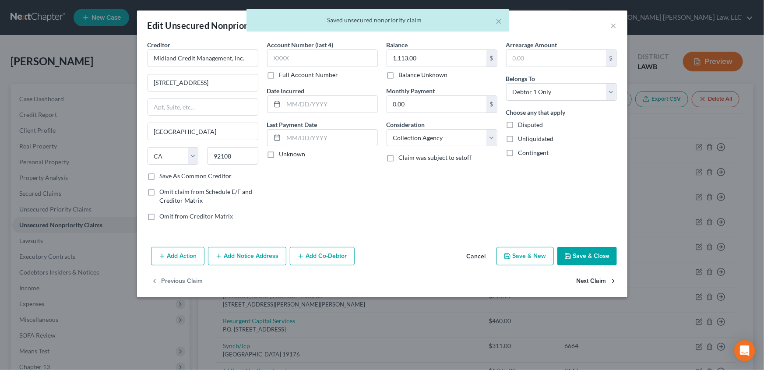
click at [589, 277] on button "Next Claim" at bounding box center [597, 281] width 40 height 18
select select "19"
select select "9"
select select "0"
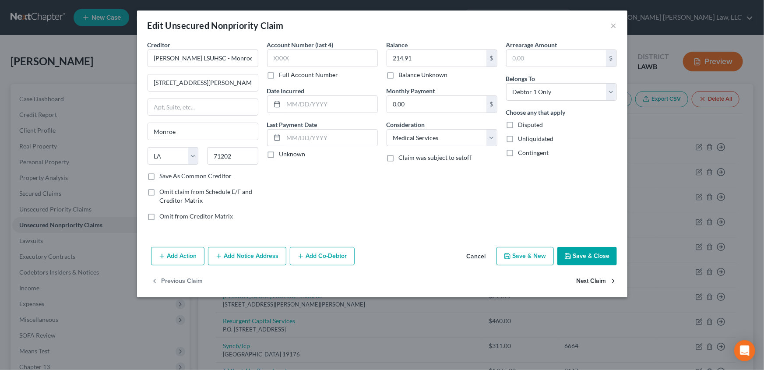
click at [590, 278] on button "Next Claim" at bounding box center [597, 281] width 40 height 18
select select "42"
select select "1"
select select "0"
click at [590, 278] on button "Next Claim" at bounding box center [597, 281] width 40 height 18
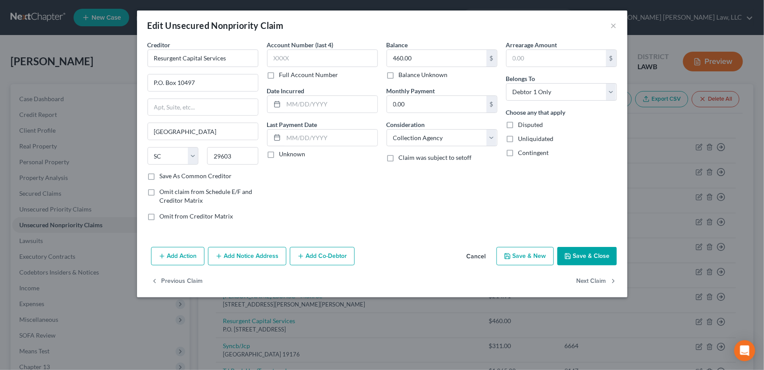
select select "39"
select select "2"
select select "0"
click at [590, 278] on button "Next Claim" at bounding box center [597, 281] width 40 height 18
select select "24"
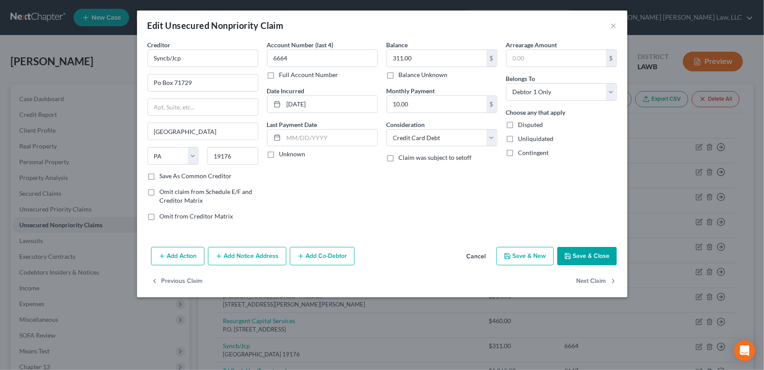
select select "2"
select select "0"
click at [592, 282] on button "Next Claim" at bounding box center [597, 281] width 40 height 18
select select "43"
select select "2"
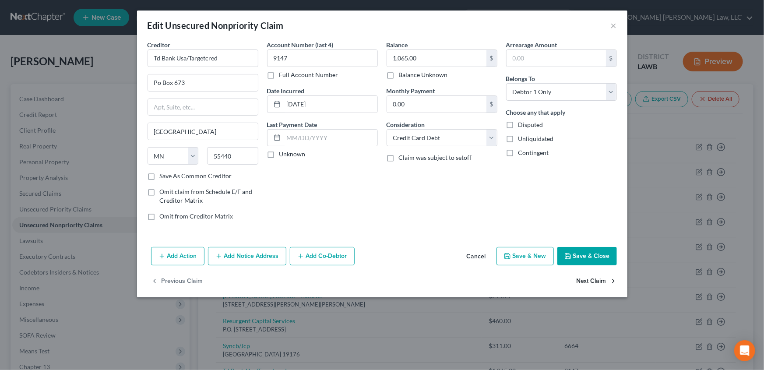
select select "0"
click at [592, 282] on button "Next Claim" at bounding box center [597, 281] width 40 height 18
select select "45"
select select "0"
click at [593, 281] on button "Next Claim" at bounding box center [597, 281] width 40 height 18
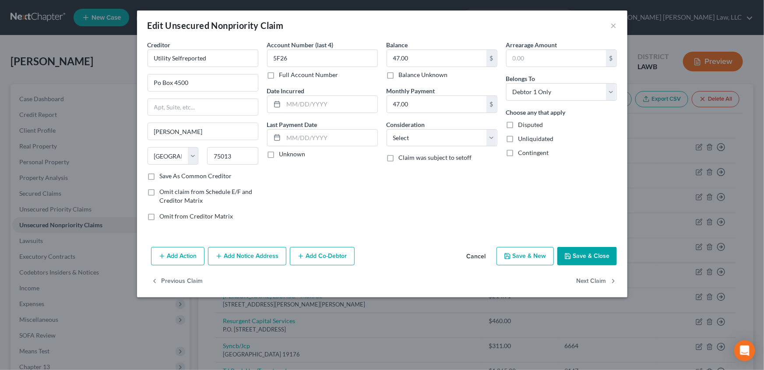
select select "45"
select select "0"
click at [593, 280] on button "Next Claim" at bounding box center [597, 281] width 40 height 18
select select "45"
select select "0"
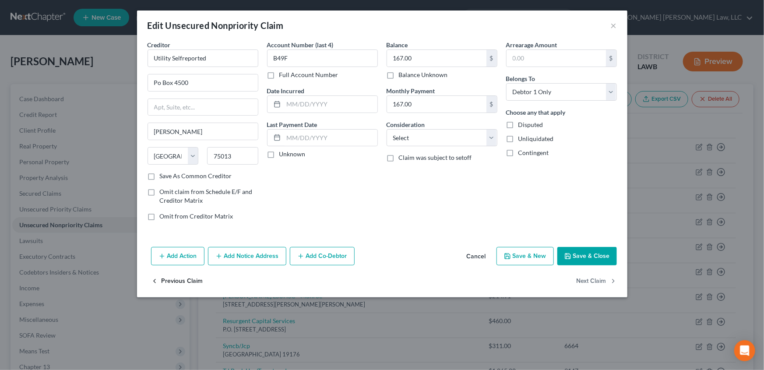
click at [158, 277] on button "Previous Claim" at bounding box center [177, 281] width 52 height 18
select select "45"
select select "0"
click at [611, 25] on button "×" at bounding box center [614, 25] width 6 height 11
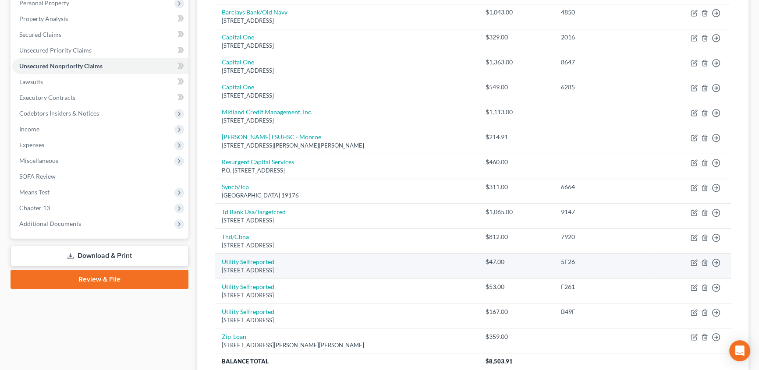
scroll to position [199, 0]
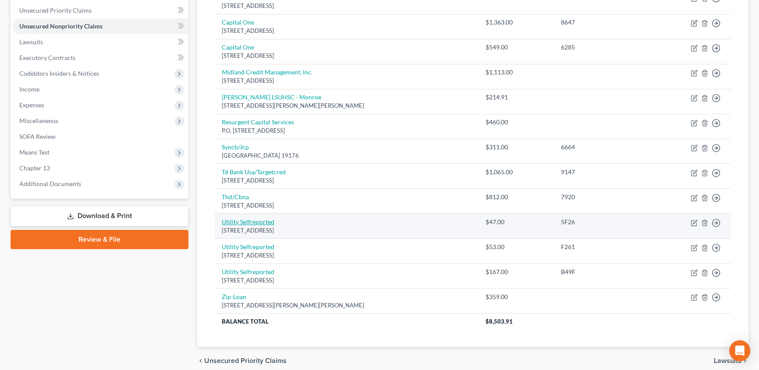
click at [272, 222] on link "Utility Selfreported" at bounding box center [248, 221] width 53 height 7
select select "45"
select select "0"
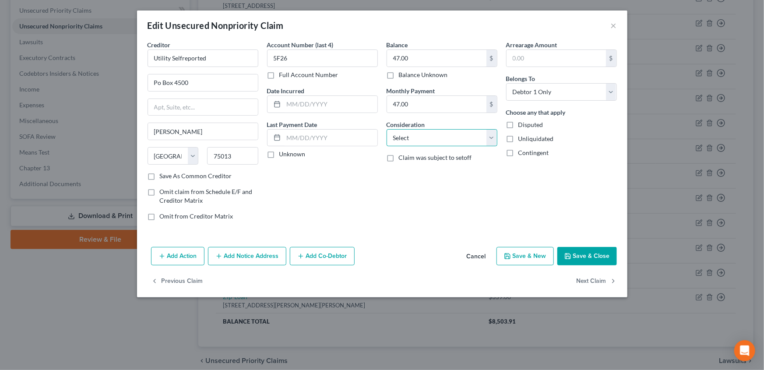
click at [407, 139] on select "Select Cable / Satellite Services Collection Agency Credit Card Debt Debt Couns…" at bounding box center [442, 138] width 111 height 18
select select "1"
click at [387, 129] on select "Select Cable / Satellite Services Collection Agency Credit Card Debt Debt Couns…" at bounding box center [442, 138] width 111 height 18
click at [601, 279] on button "Next Claim" at bounding box center [597, 281] width 40 height 18
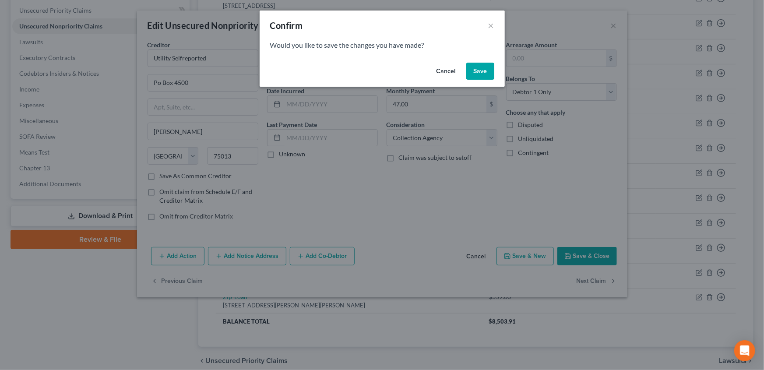
click at [481, 72] on button "Save" at bounding box center [480, 72] width 28 height 18
select select "45"
select select "0"
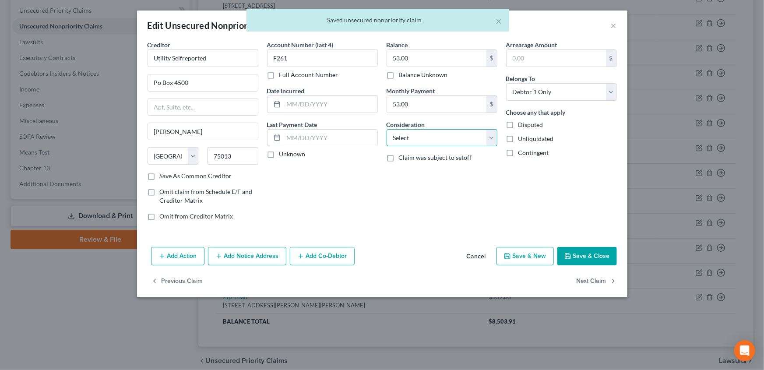
click at [402, 138] on select "Select Cable / Satellite Services Collection Agency Credit Card Debt Debt Couns…" at bounding box center [442, 138] width 111 height 18
select select "1"
click at [387, 129] on select "Select Cable / Satellite Services Collection Agency Credit Card Debt Debt Couns…" at bounding box center [442, 138] width 111 height 18
click at [160, 217] on label "Omit from Creditor Matrix" at bounding box center [197, 216] width 74 height 9
click at [163, 217] on input "Omit from Creditor Matrix" at bounding box center [166, 215] width 6 height 6
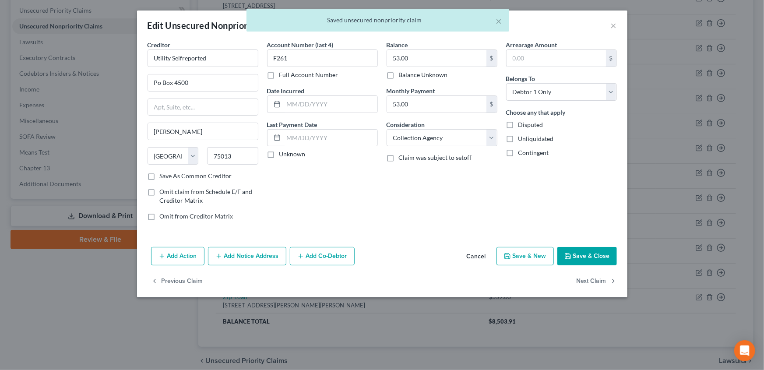
checkbox input "true"
click at [585, 282] on button "Next Claim" at bounding box center [597, 281] width 40 height 18
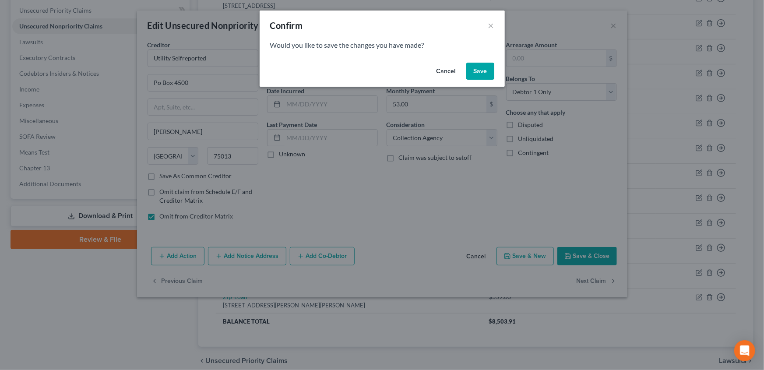
click at [480, 71] on button "Save" at bounding box center [480, 72] width 28 height 18
select select "45"
select select "0"
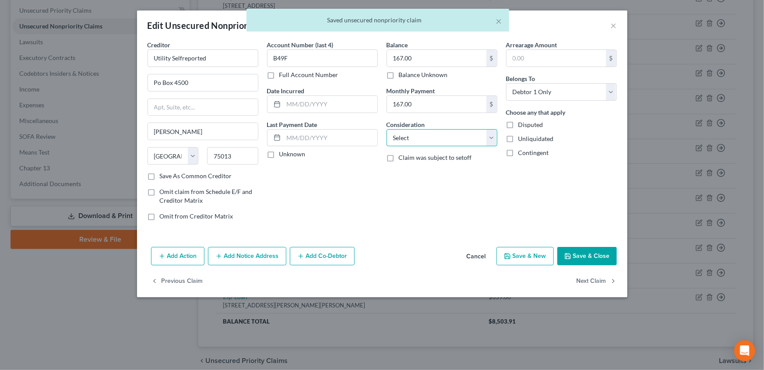
drag, startPoint x: 411, startPoint y: 134, endPoint x: 413, endPoint y: 145, distance: 11.1
click at [411, 134] on select "Select Cable / Satellite Services Collection Agency Credit Card Debt Debt Couns…" at bounding box center [442, 138] width 111 height 18
select select "1"
click at [387, 129] on select "Select Cable / Satellite Services Collection Agency Credit Card Debt Debt Couns…" at bounding box center [442, 138] width 111 height 18
click at [160, 217] on label "Omit from Creditor Matrix" at bounding box center [197, 216] width 74 height 9
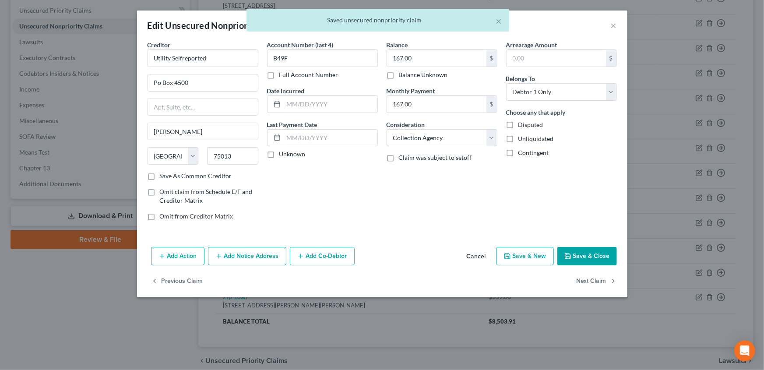
click at [163, 217] on input "Omit from Creditor Matrix" at bounding box center [166, 215] width 6 height 6
checkbox input "true"
click at [589, 284] on button "Next Claim" at bounding box center [597, 281] width 40 height 18
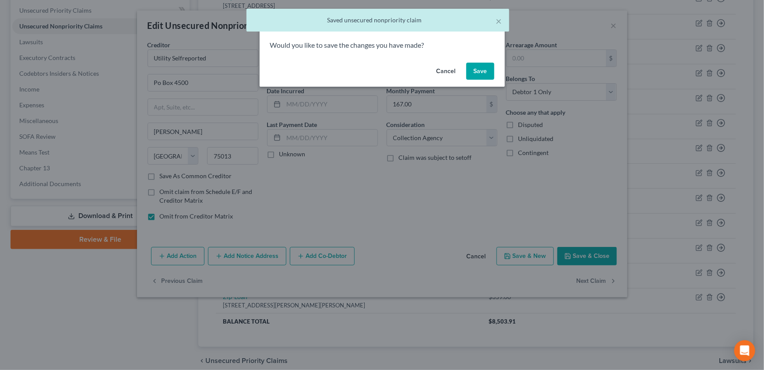
click at [482, 74] on button "Save" at bounding box center [480, 72] width 28 height 18
select select "28"
select select "10"
select select "0"
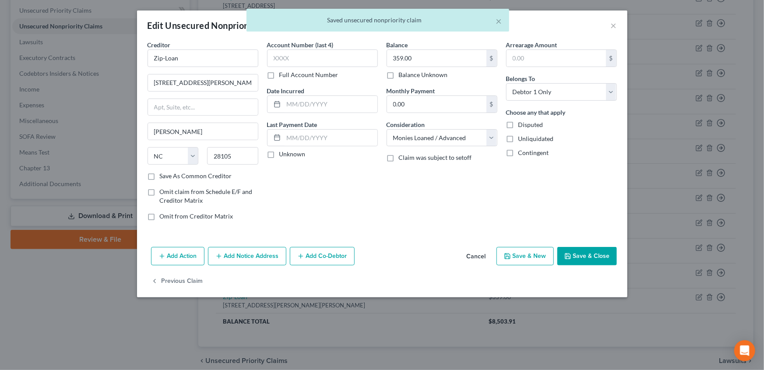
click at [602, 254] on button "Save & Close" at bounding box center [587, 256] width 60 height 18
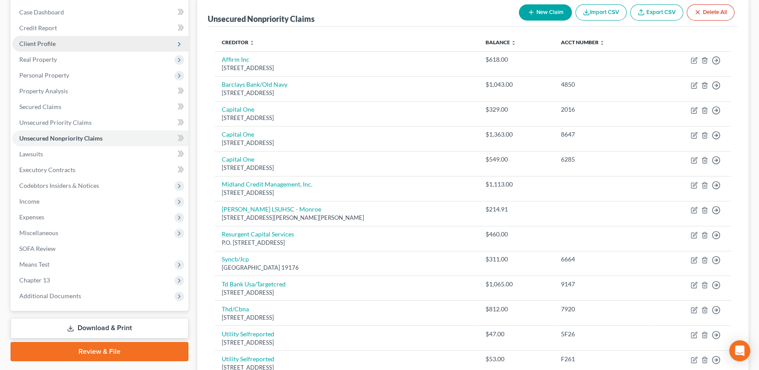
scroll to position [77, 0]
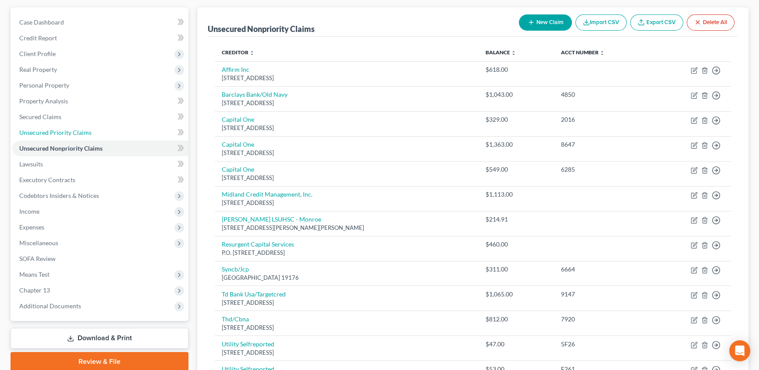
drag, startPoint x: 59, startPoint y: 127, endPoint x: 215, endPoint y: 174, distance: 163.1
click at [59, 129] on span "Unsecured Priority Claims" at bounding box center [55, 132] width 72 height 7
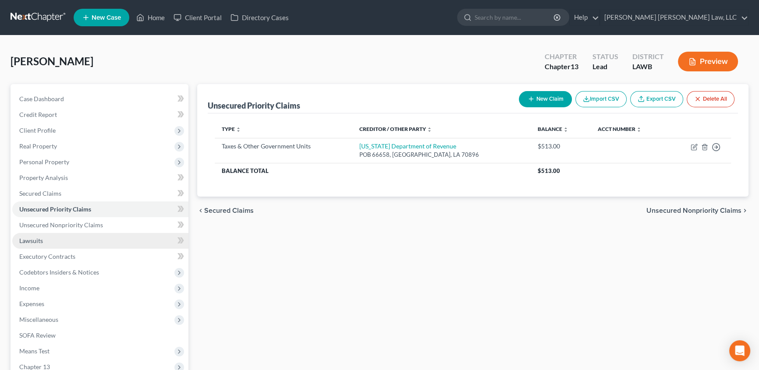
click at [29, 237] on span "Lawsuits" at bounding box center [31, 240] width 24 height 7
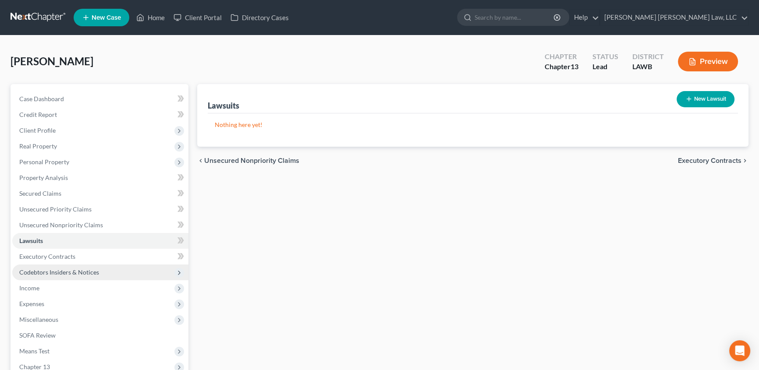
click at [79, 272] on span "Codebtors Insiders & Notices" at bounding box center [59, 271] width 80 height 7
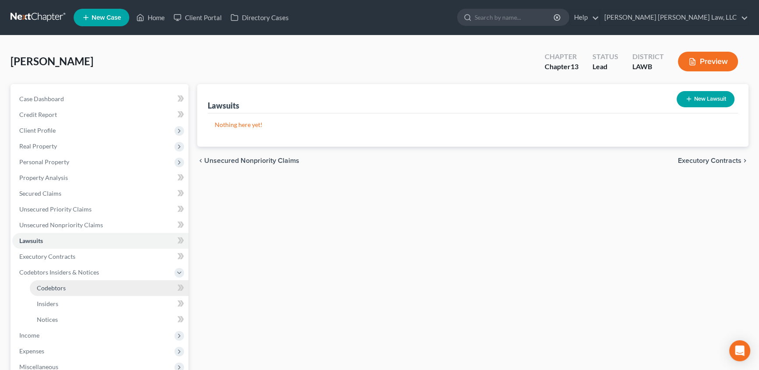
click at [72, 291] on link "Codebtors" at bounding box center [109, 288] width 159 height 16
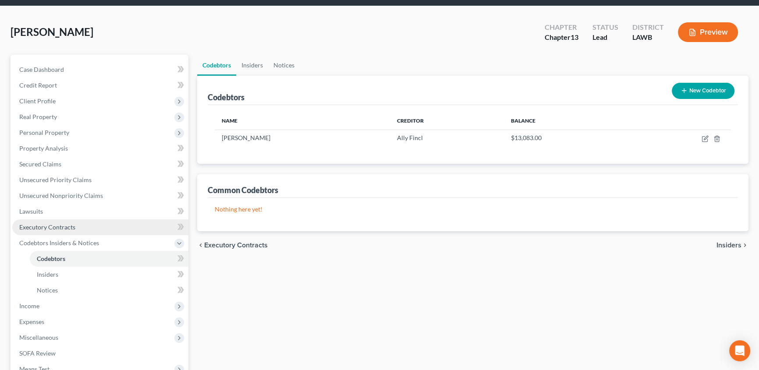
scroll to position [79, 0]
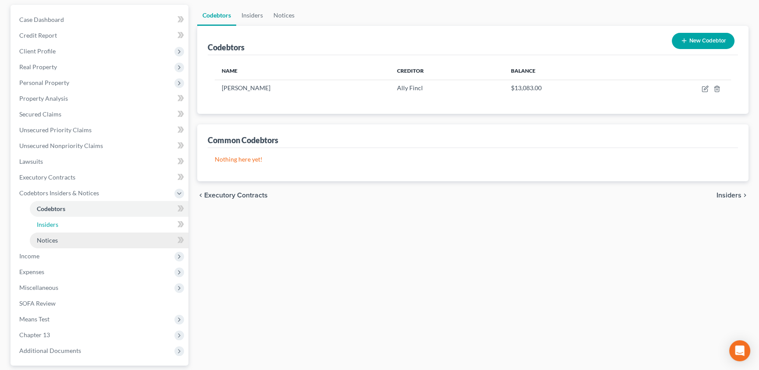
click at [57, 228] on link "Insiders" at bounding box center [109, 225] width 159 height 16
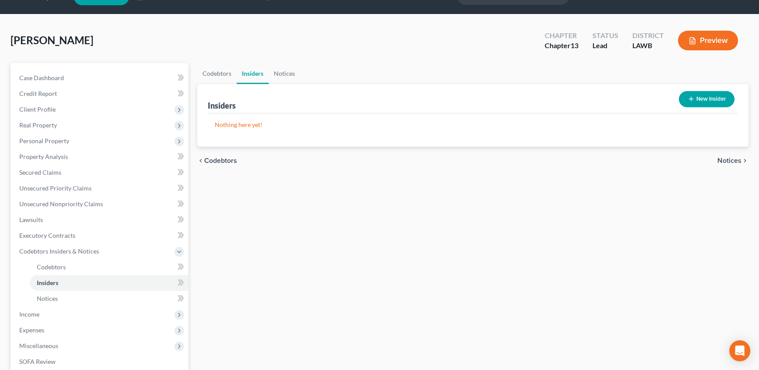
scroll to position [39, 0]
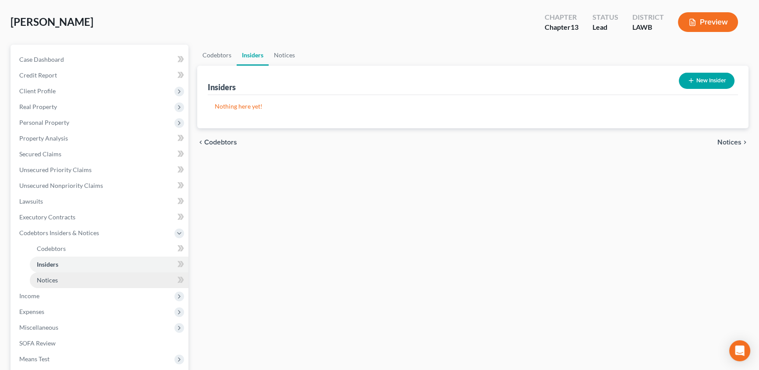
click at [55, 282] on span "Notices" at bounding box center [47, 279] width 21 height 7
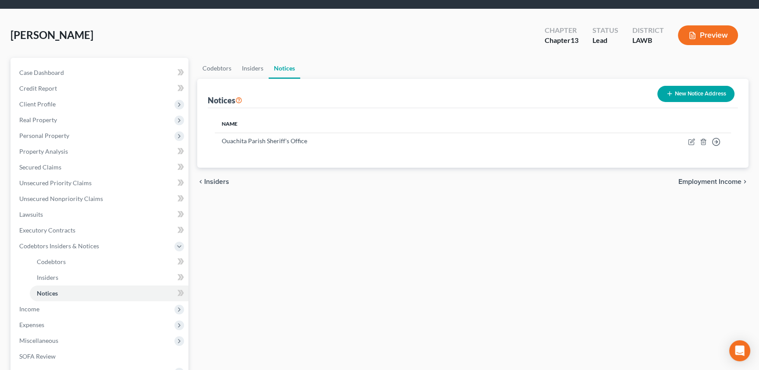
scroll to position [79, 0]
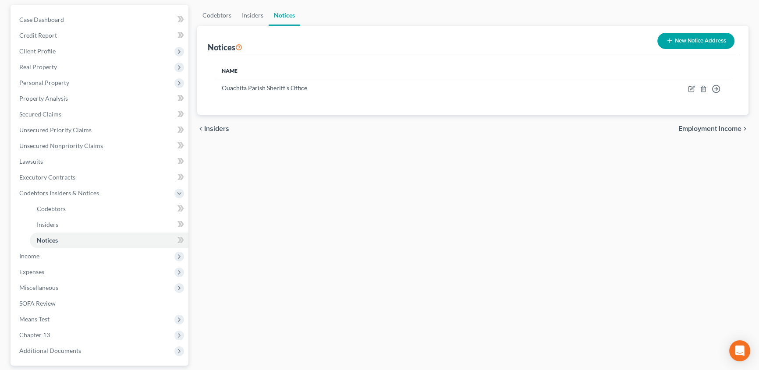
click at [679, 38] on button "New Notice Address" at bounding box center [695, 41] width 77 height 16
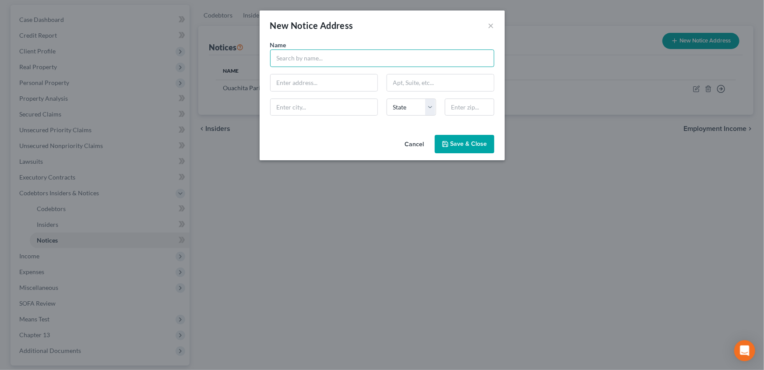
click at [306, 62] on input "text" at bounding box center [382, 58] width 224 height 18
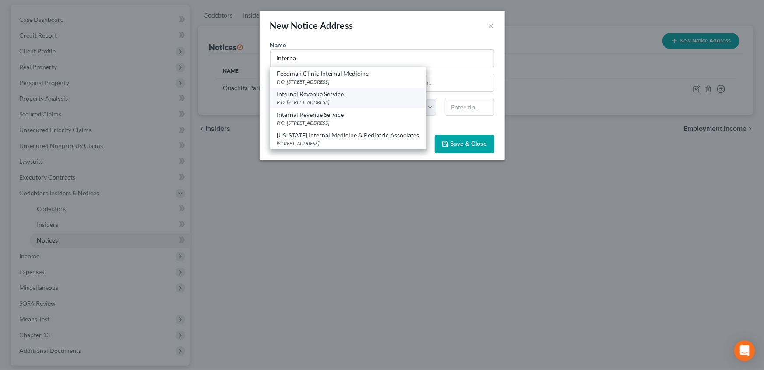
click at [326, 99] on div "P.O. [STREET_ADDRESS]" at bounding box center [348, 102] width 142 height 7
type input "Internal Revenue Service"
type input "P.O. Box 7346"
type input "[GEOGRAPHIC_DATA]"
select select "39"
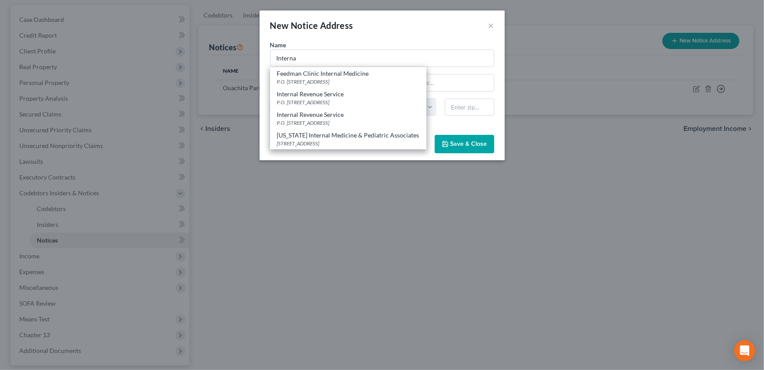
type input "19101"
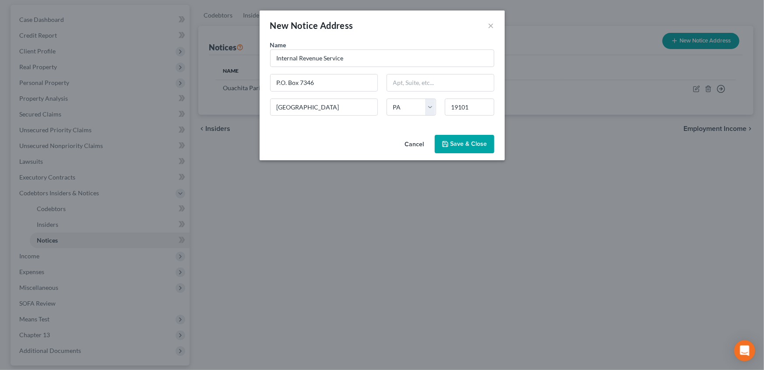
click at [438, 147] on button "Save & Close" at bounding box center [465, 144] width 60 height 18
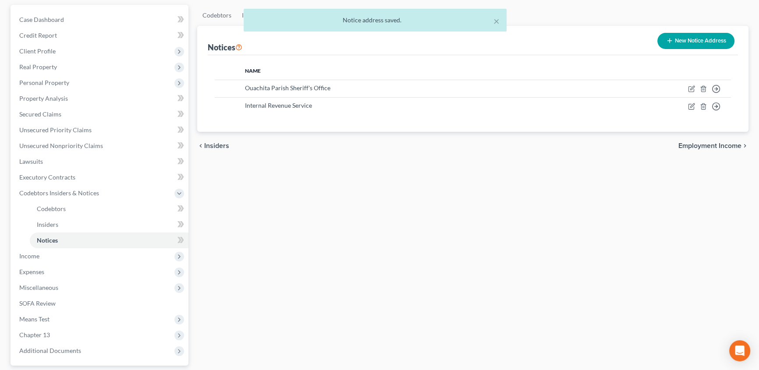
click at [673, 40] on button "New Notice Address" at bounding box center [695, 41] width 77 height 16
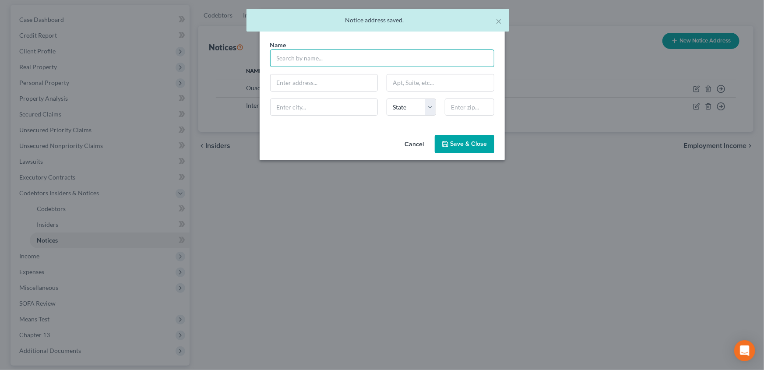
click at [314, 57] on input "text" at bounding box center [382, 58] width 224 height 18
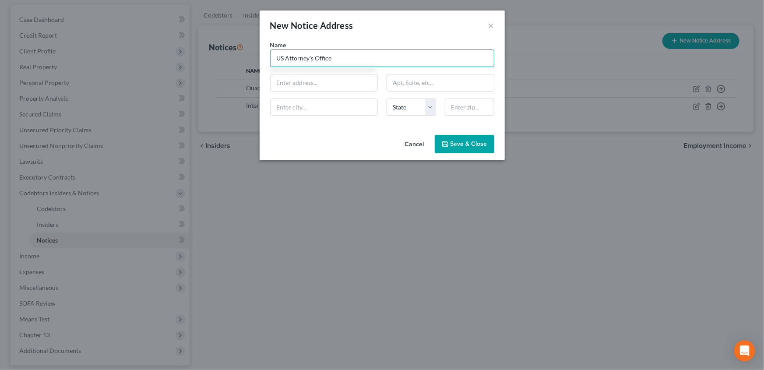
type input "US Attorney's Office"
type input "[STREET_ADDRESS][PERSON_NAME]"
type input "Suite 3201"
type input "[GEOGRAPHIC_DATA]"
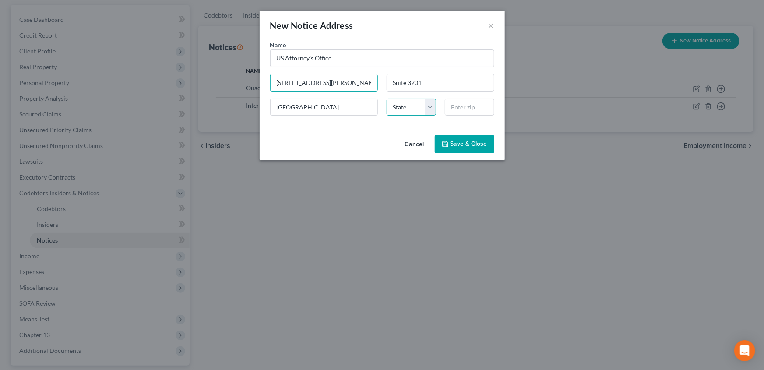
select select "19"
type input "71101"
click at [473, 148] on button "Save & Close" at bounding box center [465, 144] width 60 height 18
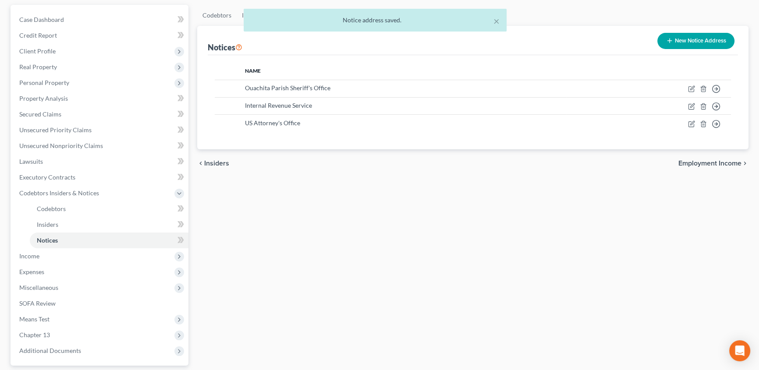
click at [701, 44] on button "New Notice Address" at bounding box center [695, 41] width 77 height 16
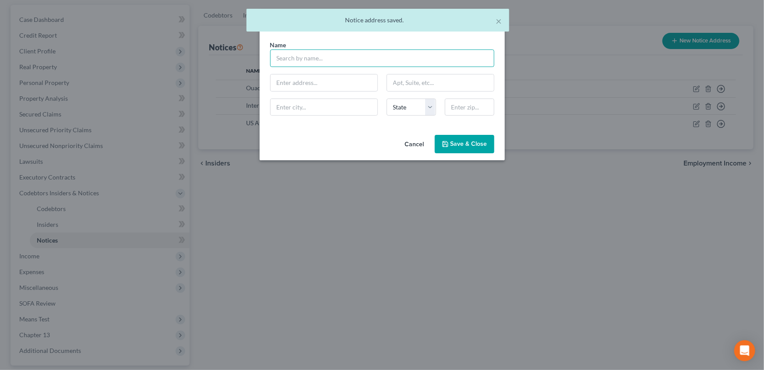
click at [313, 56] on input "text" at bounding box center [382, 58] width 224 height 18
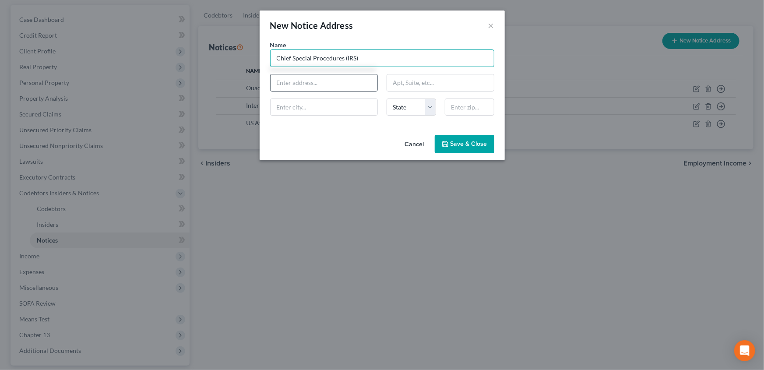
type input "Chief Special Procedures (IRS)"
click at [298, 78] on input "text" at bounding box center [324, 82] width 107 height 17
type input "[STREET_ADDRESS][PERSON_NAME]"
type input "[GEOGRAPHIC_DATA]"
select select "19"
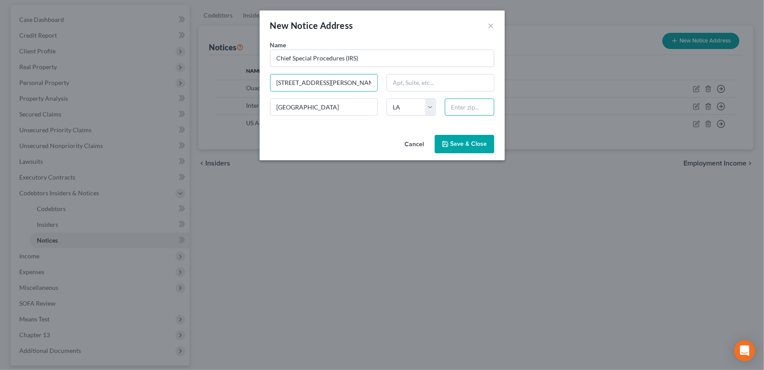
type input "70130"
click at [482, 143] on span "Save & Close" at bounding box center [469, 143] width 37 height 7
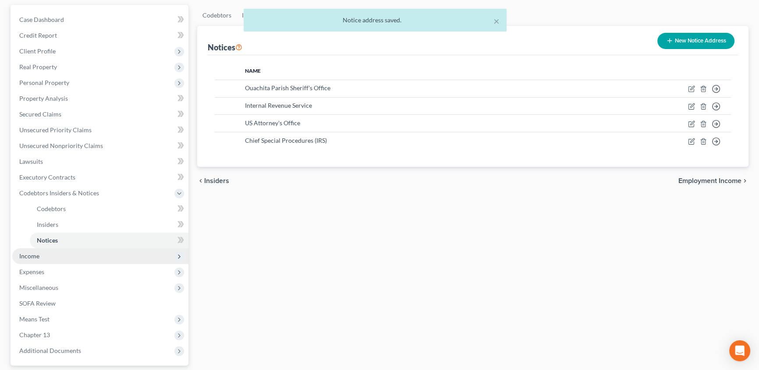
click at [40, 254] on span "Income" at bounding box center [100, 256] width 176 height 16
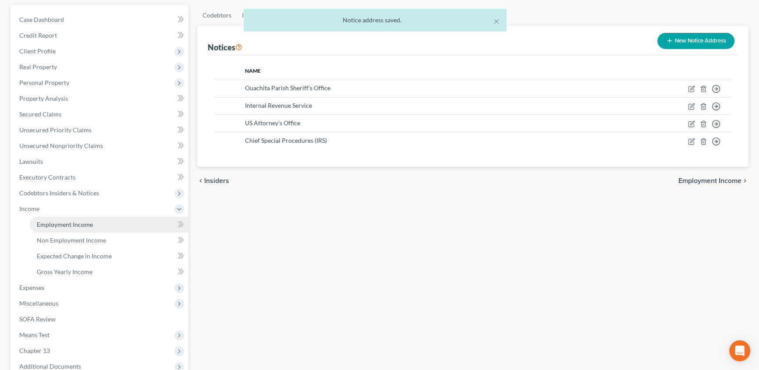
click at [83, 223] on span "Employment Income" at bounding box center [65, 224] width 56 height 7
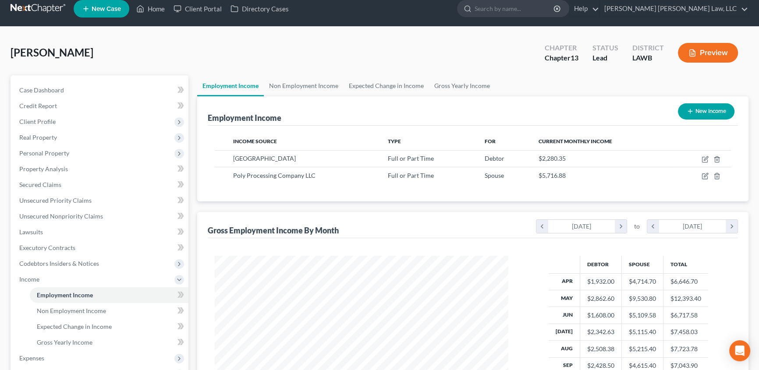
scroll to position [39, 0]
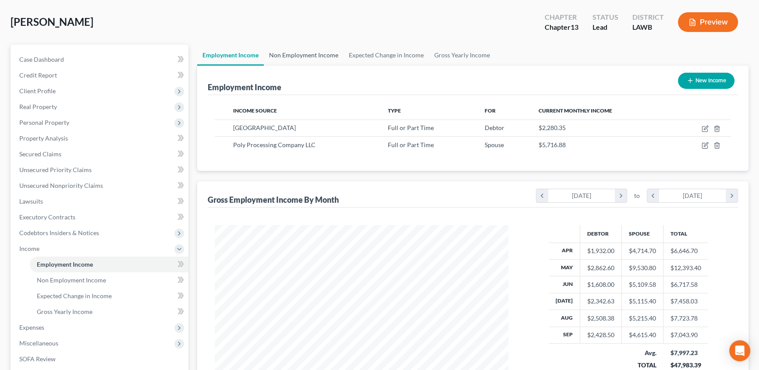
click at [316, 54] on link "Non Employment Income" at bounding box center [304, 55] width 80 height 21
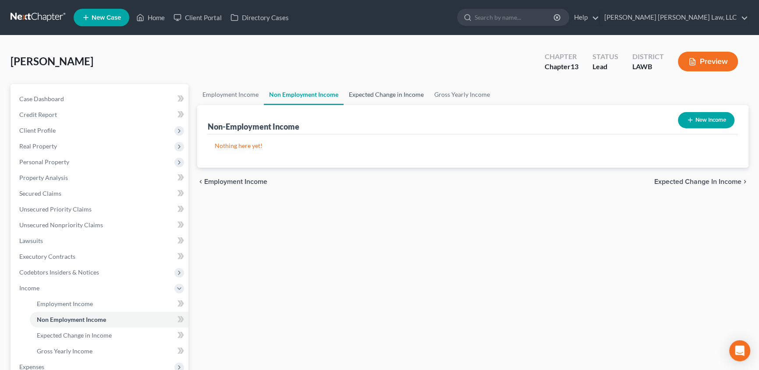
click at [381, 92] on link "Expected Change in Income" at bounding box center [385, 94] width 85 height 21
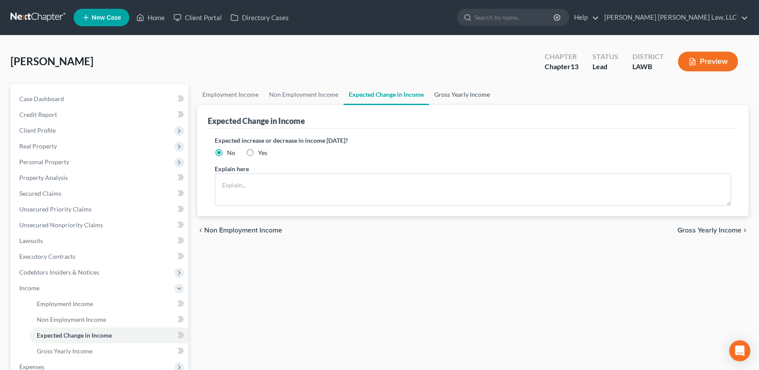
click at [438, 96] on link "Gross Yearly Income" at bounding box center [462, 94] width 66 height 21
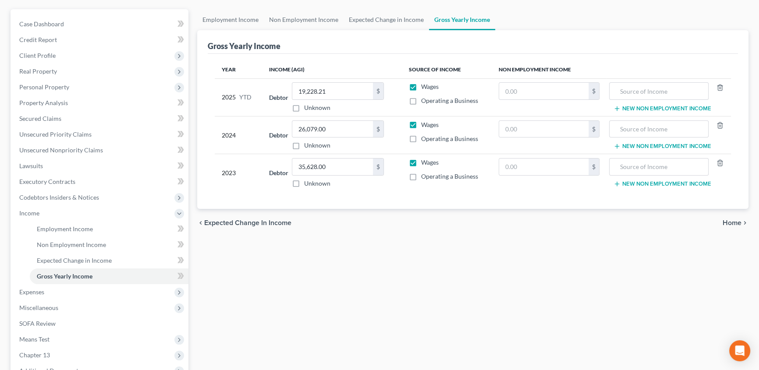
scroll to position [79, 0]
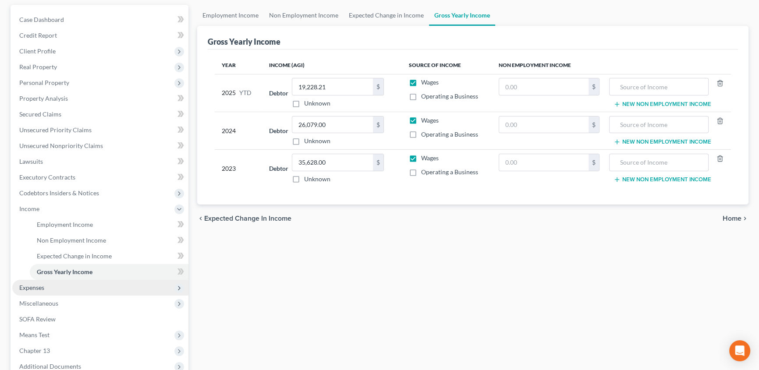
click at [42, 289] on span "Expenses" at bounding box center [31, 287] width 25 height 7
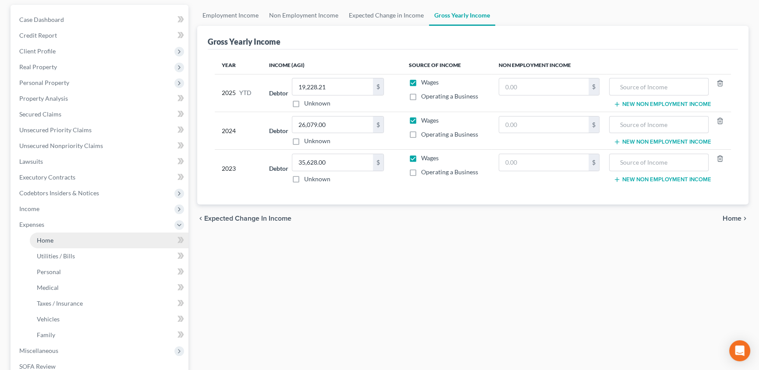
click at [58, 245] on link "Home" at bounding box center [109, 241] width 159 height 16
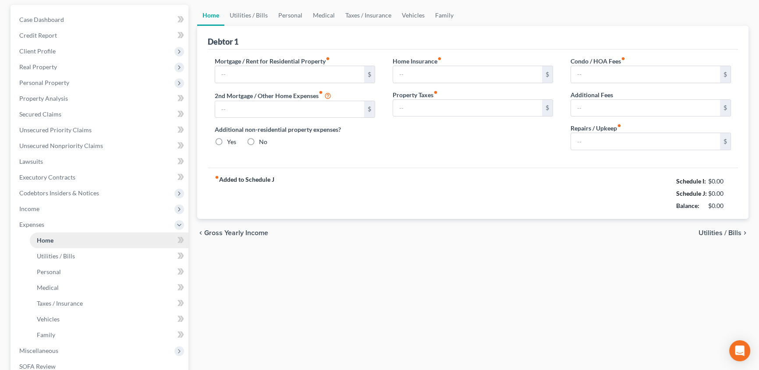
scroll to position [11, 0]
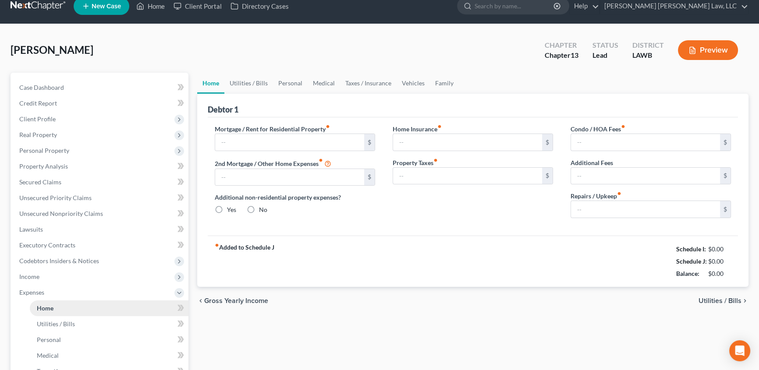
type input "0.00"
radio input "true"
type input "0.00"
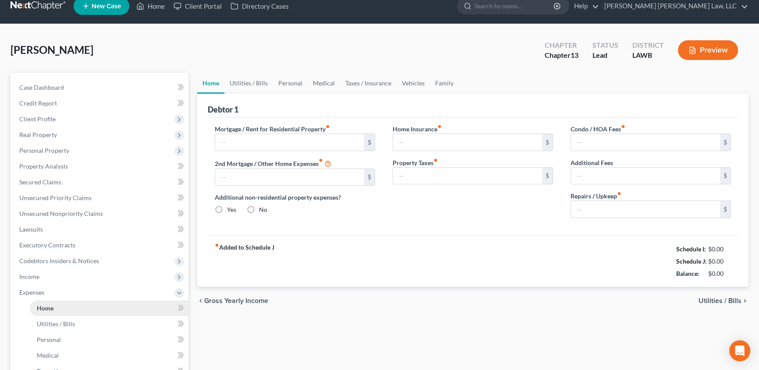
type input "0.00"
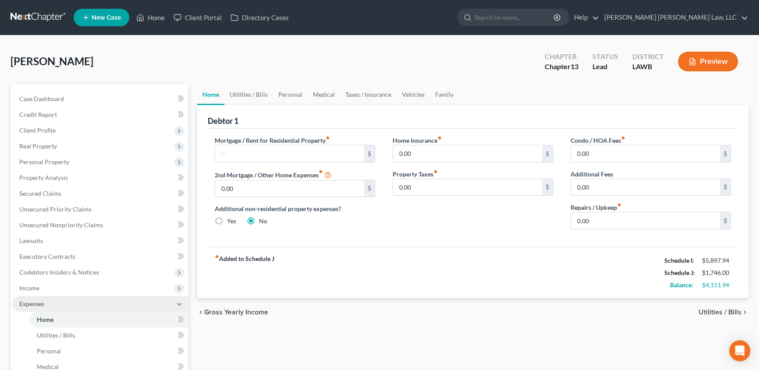
scroll to position [39, 0]
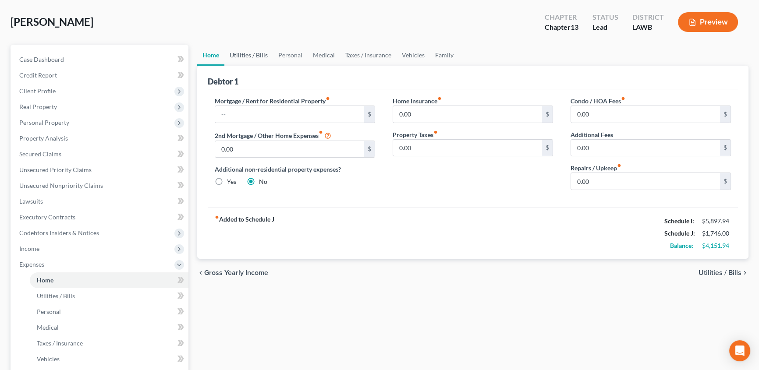
click at [250, 57] on link "Utilities / Bills" at bounding box center [248, 55] width 49 height 21
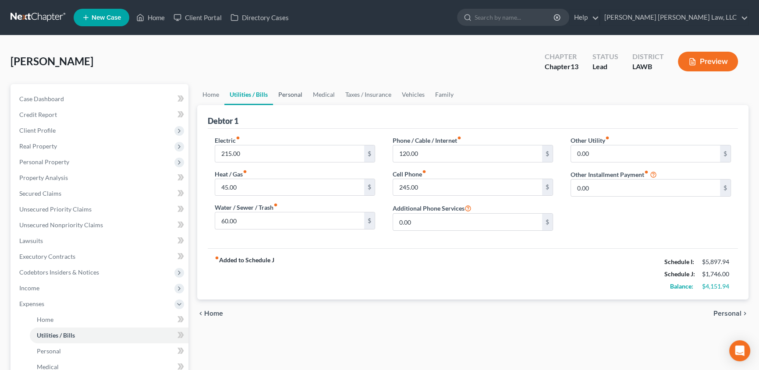
click at [295, 95] on link "Personal" at bounding box center [290, 94] width 35 height 21
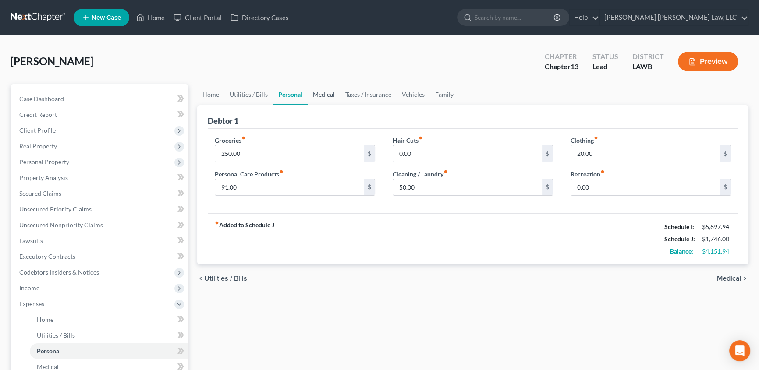
click at [324, 95] on link "Medical" at bounding box center [323, 94] width 32 height 21
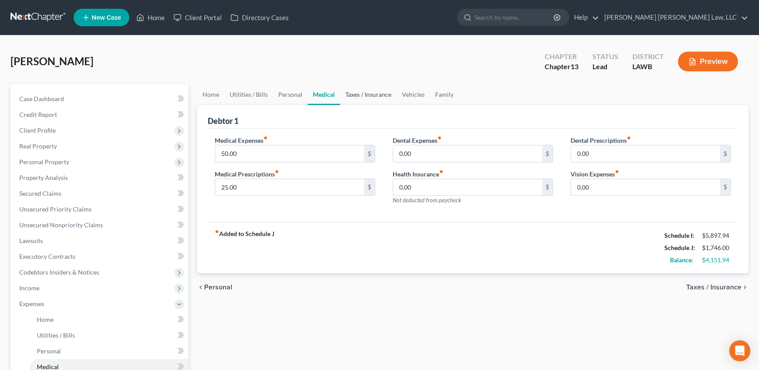
click at [370, 96] on link "Taxes / Insurance" at bounding box center [368, 94] width 56 height 21
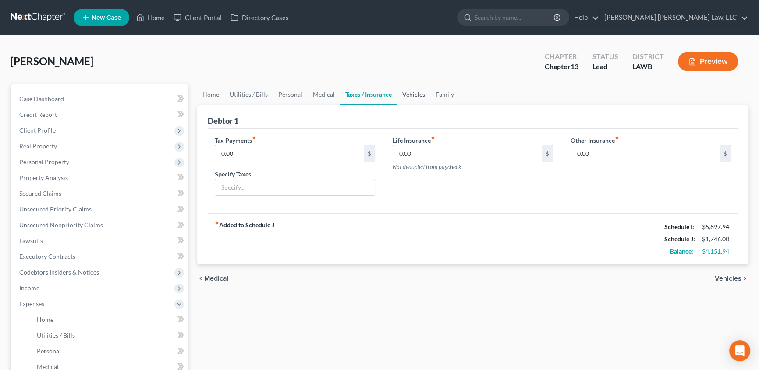
click at [405, 96] on link "Vehicles" at bounding box center [413, 94] width 33 height 21
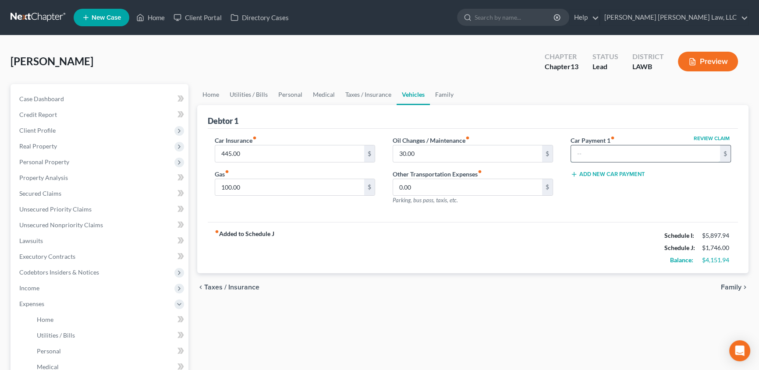
click at [601, 151] on input "text" at bounding box center [645, 153] width 149 height 17
click at [598, 152] on input "text" at bounding box center [645, 153] width 149 height 17
type input "509.00"
click at [254, 187] on input "100.00" at bounding box center [289, 187] width 149 height 17
type input "300.00"
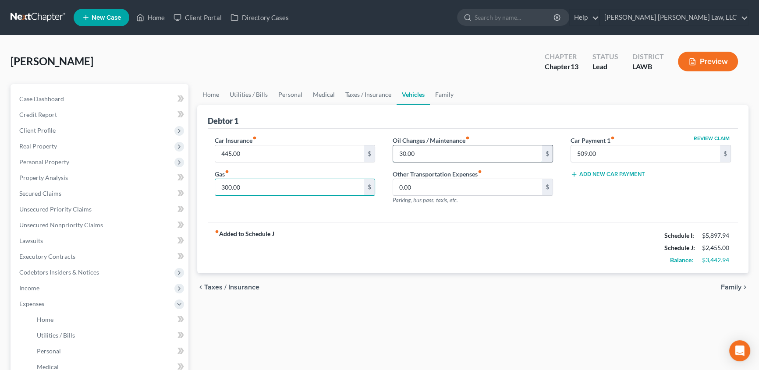
click at [445, 152] on input "30.00" at bounding box center [467, 153] width 149 height 17
type input "35.00"
click at [315, 186] on input "300.00" at bounding box center [289, 187] width 149 height 17
click at [288, 154] on input "445.00" at bounding box center [289, 153] width 149 height 17
click at [371, 94] on link "Taxes / Insurance" at bounding box center [368, 94] width 56 height 21
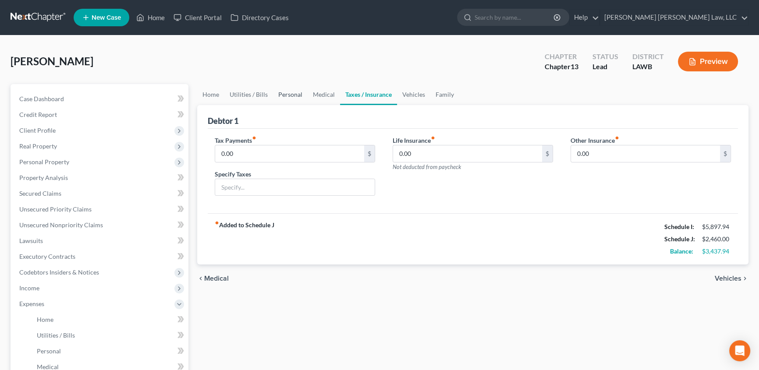
click at [290, 91] on link "Personal" at bounding box center [290, 94] width 35 height 21
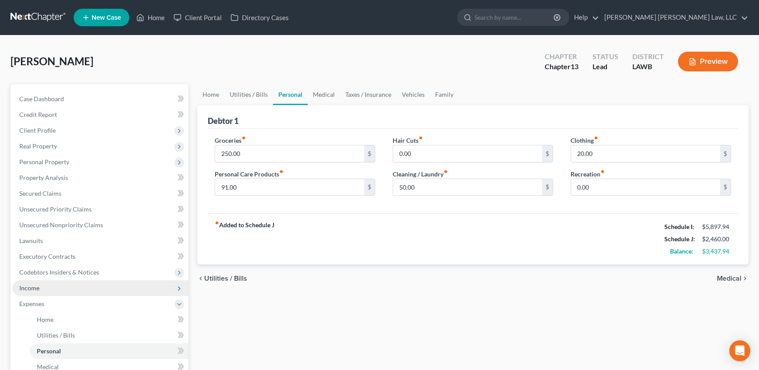
click at [42, 289] on span "Income" at bounding box center [100, 288] width 176 height 16
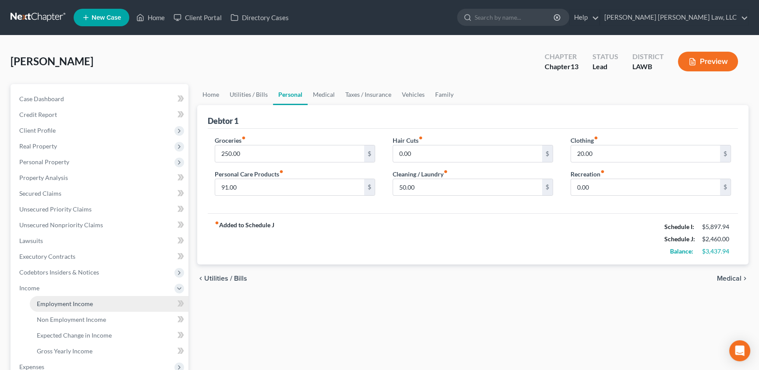
click at [54, 301] on span "Employment Income" at bounding box center [65, 303] width 56 height 7
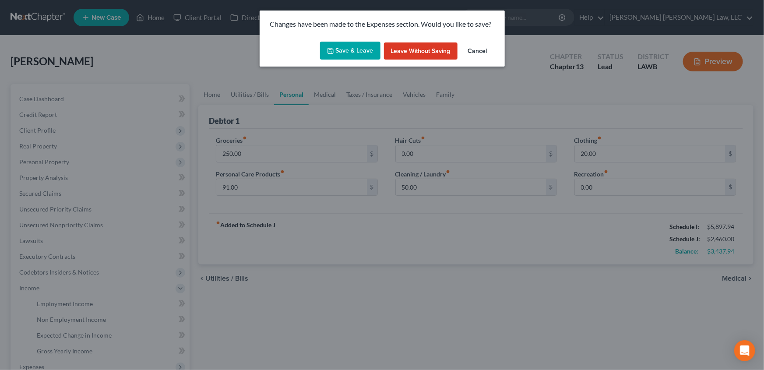
click at [361, 52] on button "Save & Leave" at bounding box center [350, 51] width 60 height 18
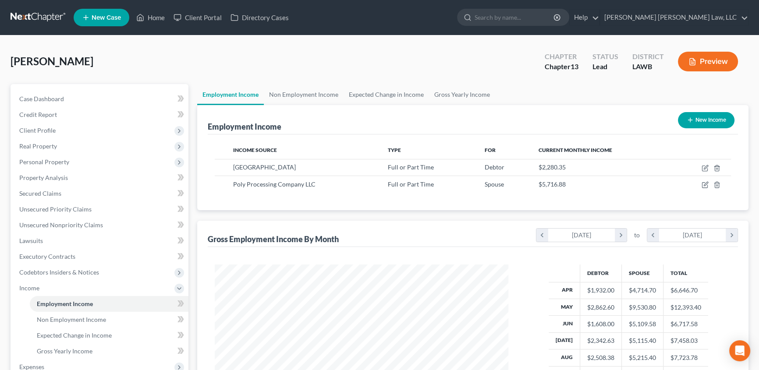
scroll to position [157, 311]
click at [302, 254] on div "Debtor Spouse Total Apr $1,932.00 $4,714.70 $6,646.70 May $2,862.60 $9,530.80 $…" at bounding box center [473, 344] width 530 height 195
